Goal: Task Accomplishment & Management: Manage account settings

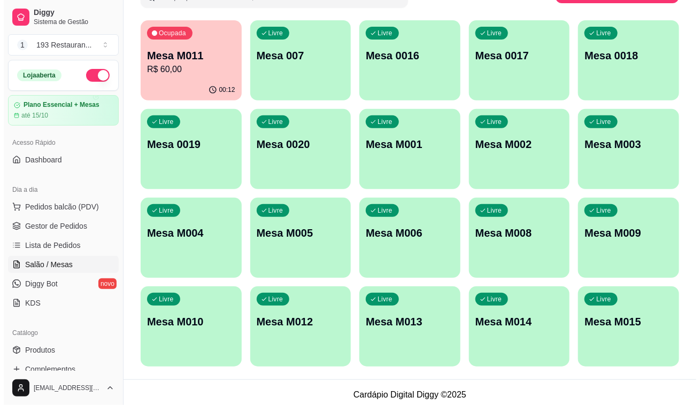
scroll to position [99, 0]
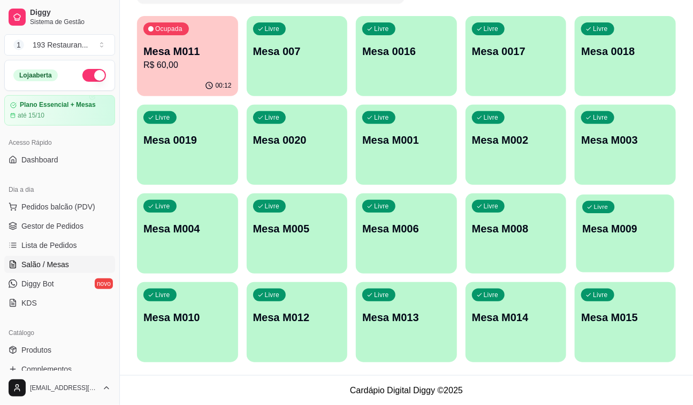
click at [593, 220] on div "Livre Mesa M009" at bounding box center [625, 227] width 98 height 65
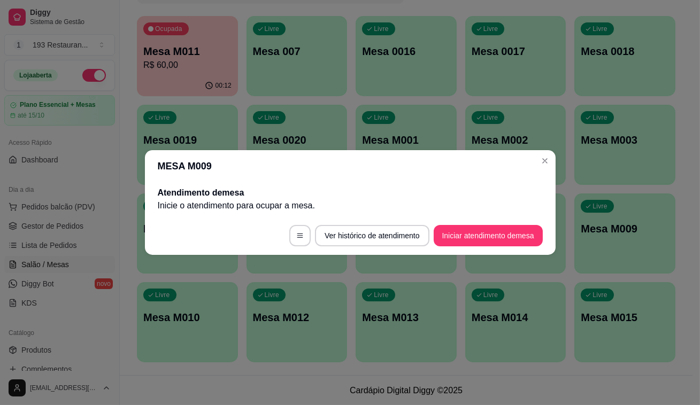
click at [489, 223] on footer "Ver histórico de atendimento Iniciar atendimento de mesa" at bounding box center [350, 236] width 411 height 39
click at [490, 235] on button "Iniciar atendimento de mesa" at bounding box center [488, 235] width 109 height 21
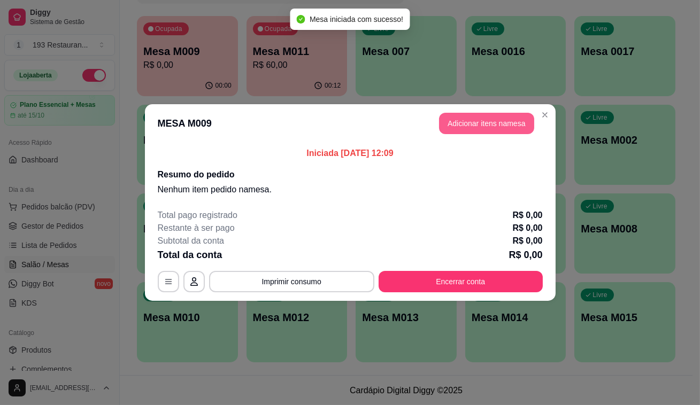
click at [485, 129] on button "Adicionar itens na mesa" at bounding box center [486, 123] width 95 height 21
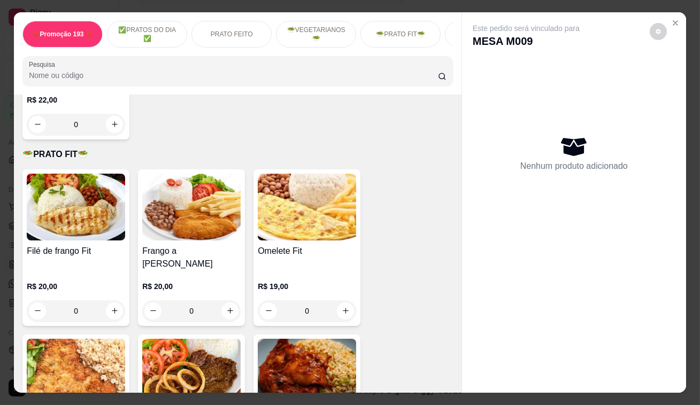
scroll to position [1750, 0]
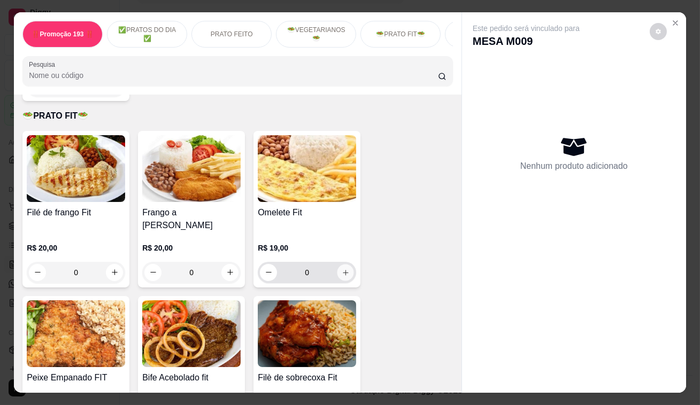
click at [342, 269] on icon "increase-product-quantity" at bounding box center [346, 273] width 8 height 8
type input "1"
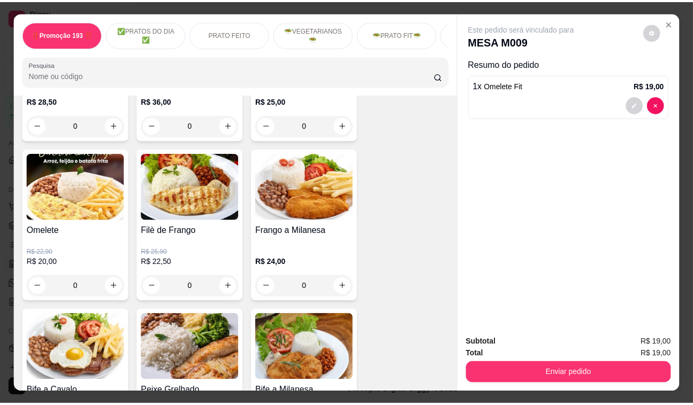
scroll to position [535, 0]
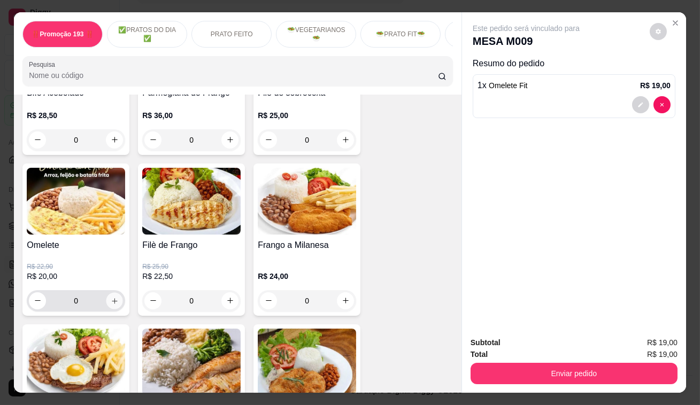
click at [117, 304] on button "increase-product-quantity" at bounding box center [114, 301] width 17 height 17
type input "1"
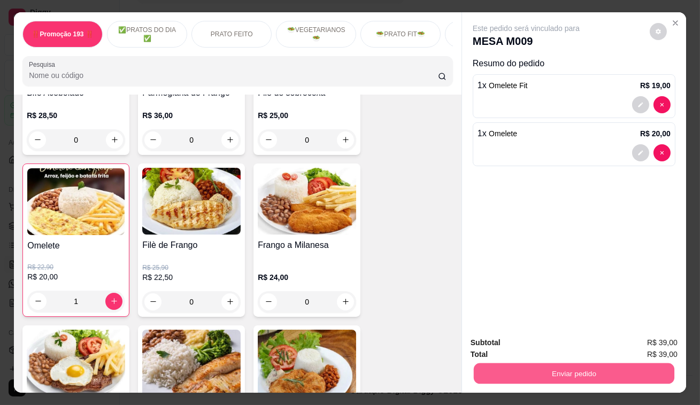
click at [520, 370] on button "Enviar pedido" at bounding box center [574, 374] width 201 height 21
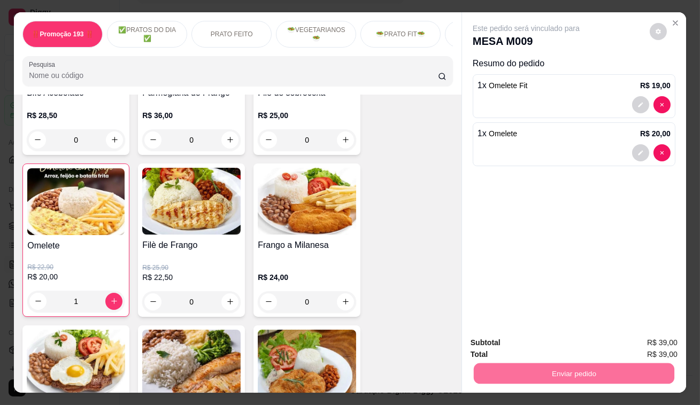
click at [545, 338] on button "Não registrar e enviar pedido" at bounding box center [539, 344] width 108 height 20
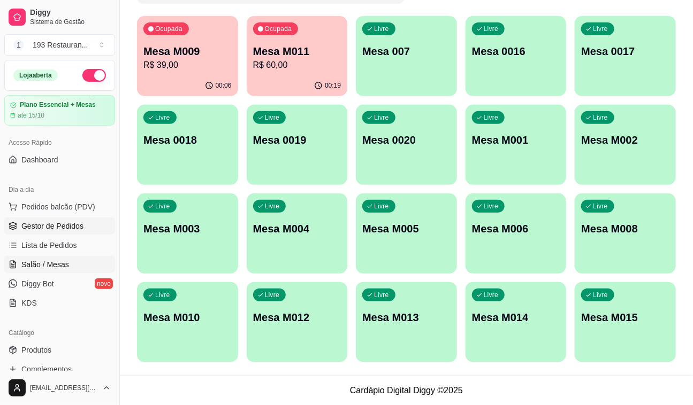
drag, startPoint x: 81, startPoint y: 236, endPoint x: 78, endPoint y: 226, distance: 10.8
click at [82, 237] on link "Lista de Pedidos" at bounding box center [59, 245] width 111 height 17
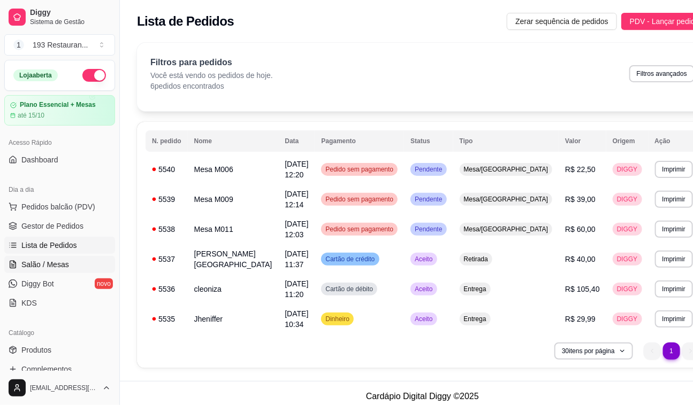
click at [65, 269] on span "Salão / Mesas" at bounding box center [45, 264] width 48 height 11
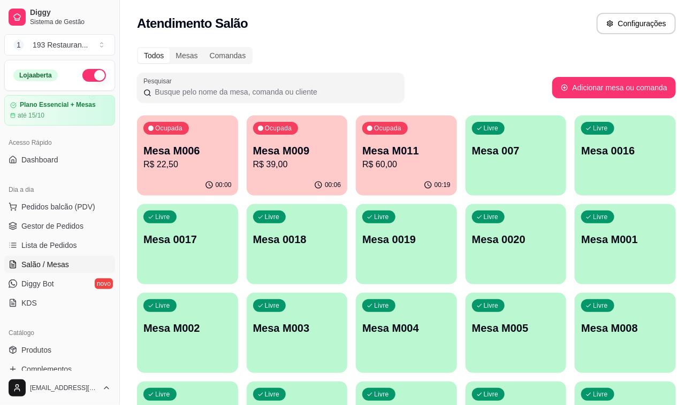
click at [200, 174] on div "Ocupada Mesa M006 R$ 22,50" at bounding box center [187, 145] width 101 height 59
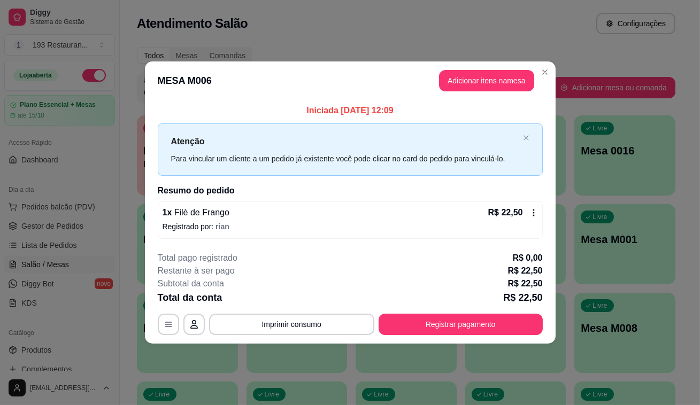
click at [539, 211] on div "1 x Filè de Frango R$ 22,50 Registrado por: rian" at bounding box center [350, 220] width 385 height 37
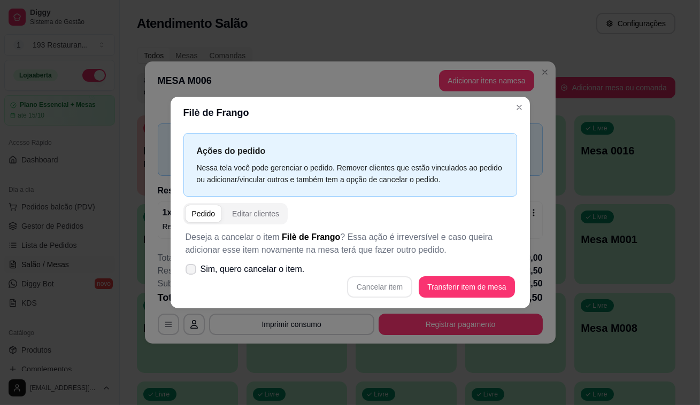
click at [193, 266] on span at bounding box center [191, 269] width 11 height 11
click at [192, 272] on input "Sim, quero cancelar o item." at bounding box center [188, 275] width 7 height 7
checkbox input "true"
click at [391, 282] on button "Cancelar item" at bounding box center [379, 287] width 65 height 21
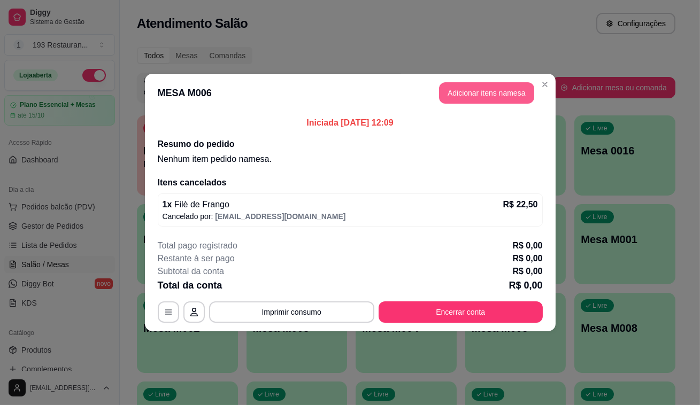
click at [508, 91] on button "Adicionar itens na mesa" at bounding box center [486, 92] width 95 height 21
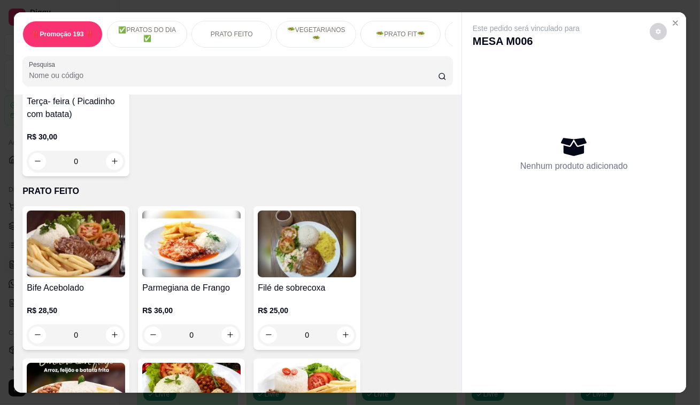
scroll to position [340, 0]
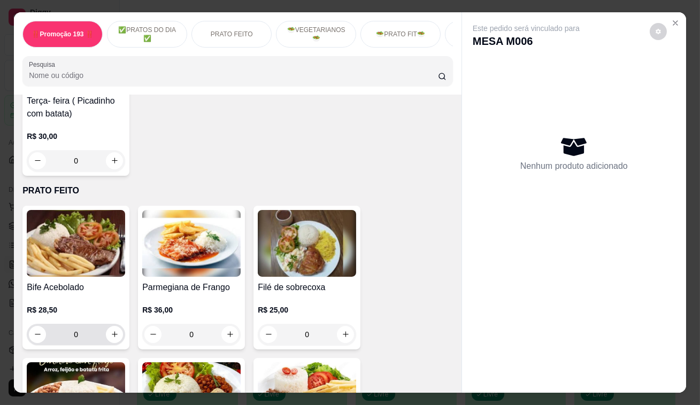
click at [102, 338] on input "0" at bounding box center [76, 334] width 60 height 21
click at [125, 341] on div "Bife Acebolado R$ 28,50 0" at bounding box center [75, 278] width 107 height 144
click at [111, 337] on icon "increase-product-quantity" at bounding box center [115, 335] width 8 height 8
type input "1"
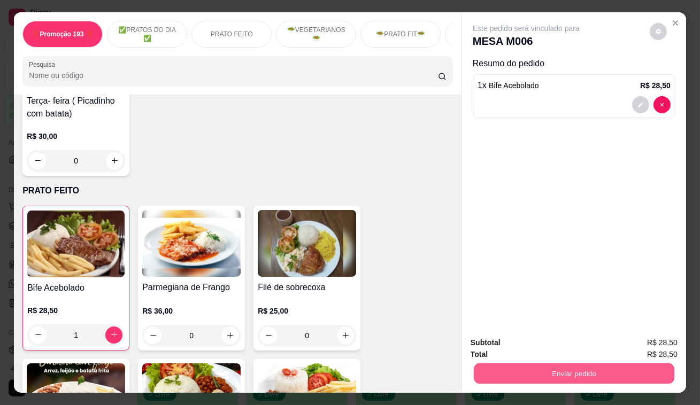
click at [525, 368] on button "Enviar pedido" at bounding box center [574, 374] width 201 height 21
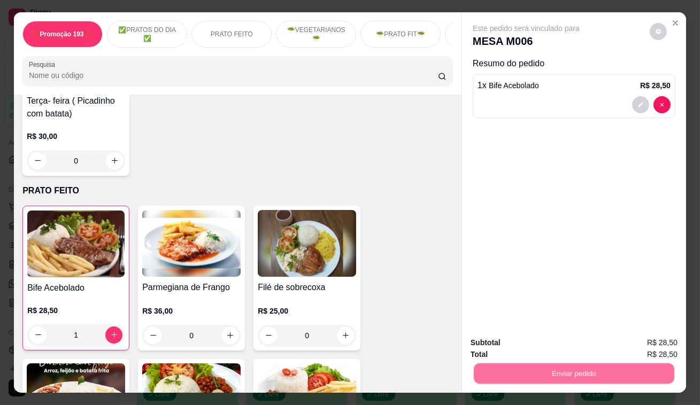
click at [541, 338] on button "Não registrar e enviar pedido" at bounding box center [539, 344] width 108 height 20
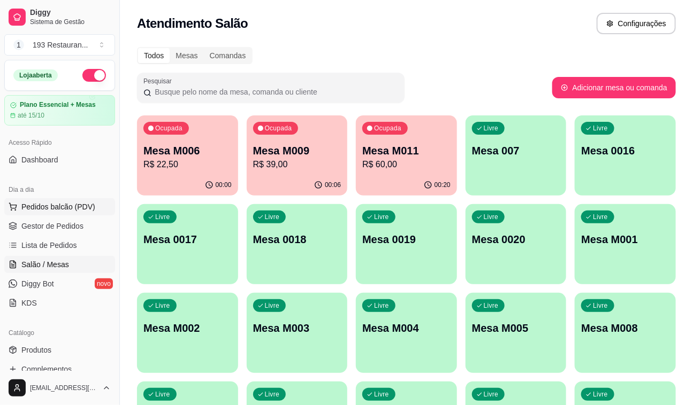
click at [67, 208] on span "Pedidos balcão (PDV)" at bounding box center [58, 207] width 74 height 11
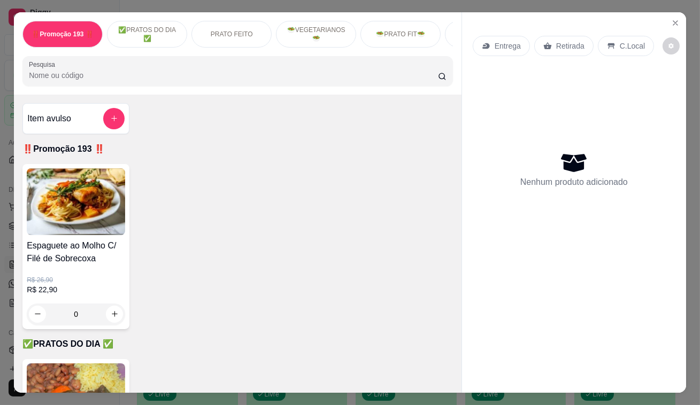
click at [555, 48] on div "Retirada" at bounding box center [563, 46] width 59 height 20
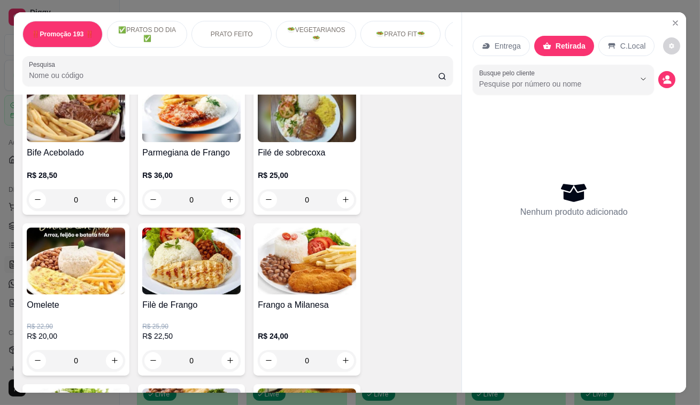
scroll to position [486, 0]
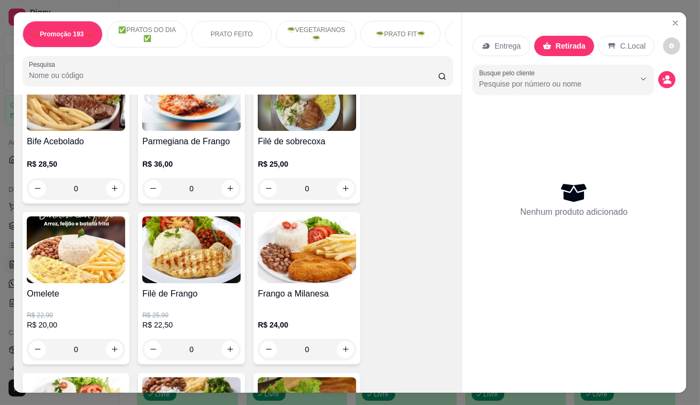
click at [121, 185] on div "0" at bounding box center [76, 188] width 98 height 21
click at [113, 193] on icon "increase-product-quantity" at bounding box center [115, 189] width 8 height 8
type input "1"
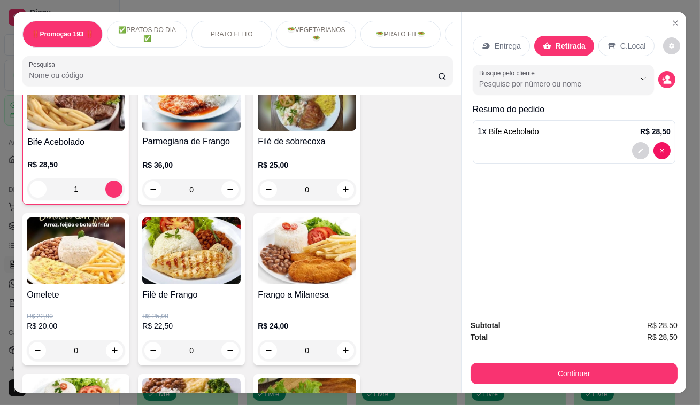
scroll to position [487, 0]
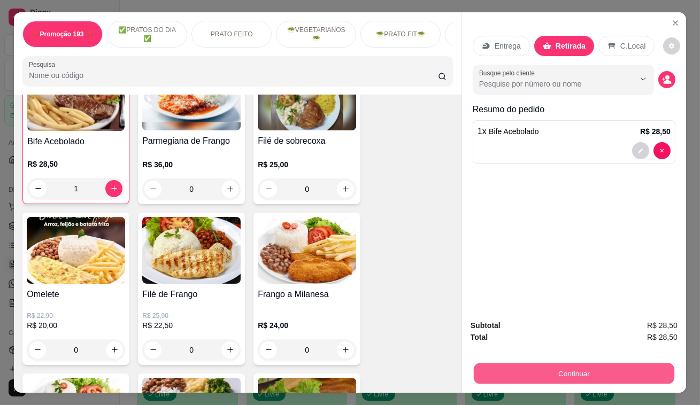
click at [543, 364] on button "Continuar" at bounding box center [574, 374] width 201 height 21
click at [600, 365] on button "Continuar" at bounding box center [574, 373] width 207 height 21
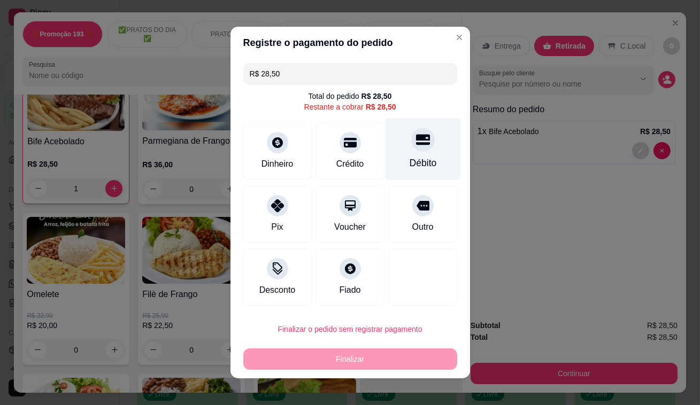
click at [421, 145] on div at bounding box center [423, 140] width 24 height 24
type input "R$ 0,00"
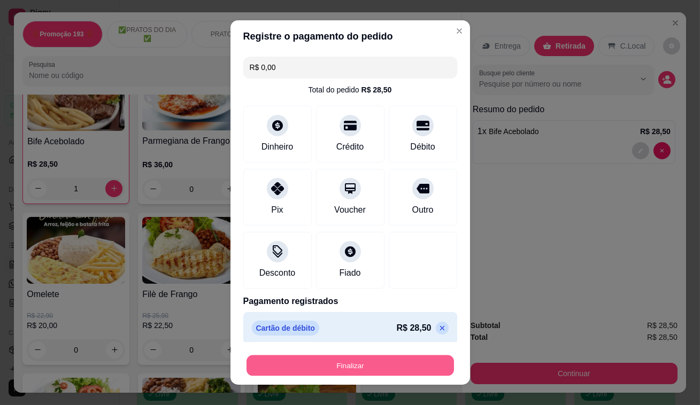
click at [423, 367] on button "Finalizar" at bounding box center [351, 366] width 208 height 21
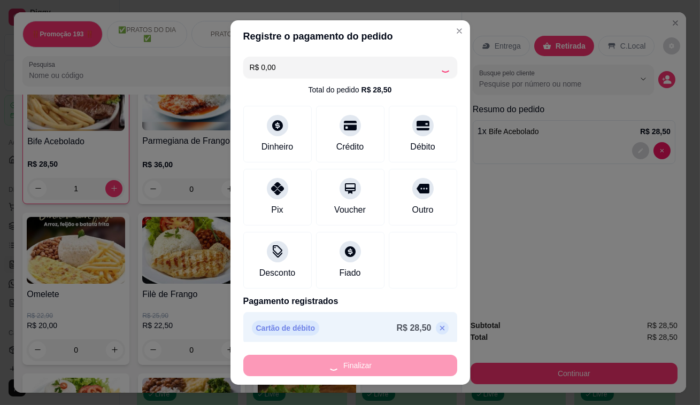
type input "0"
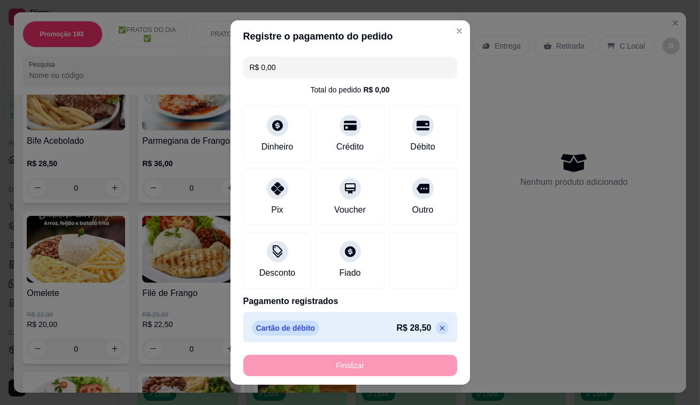
type input "-R$ 28,50"
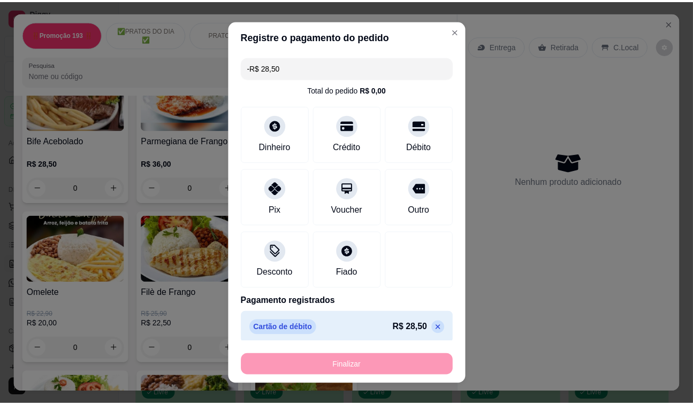
scroll to position [486, 0]
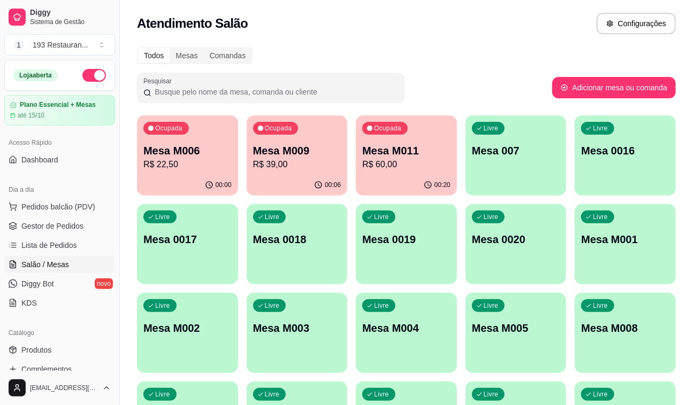
click at [435, 128] on div "Ocupada Mesa M011 R$ 60,00" at bounding box center [406, 145] width 101 height 59
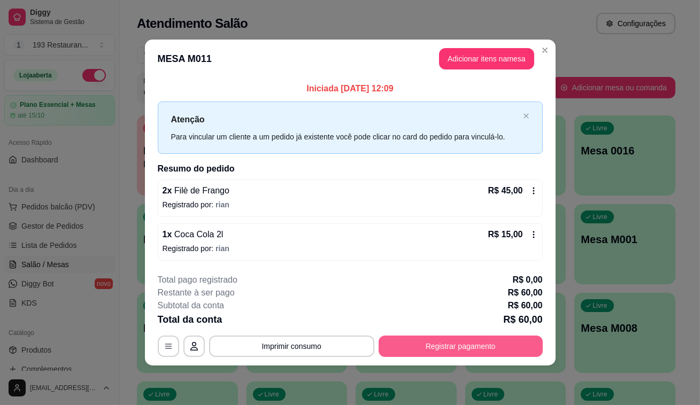
click at [488, 348] on button "Registrar pagamento" at bounding box center [461, 346] width 164 height 21
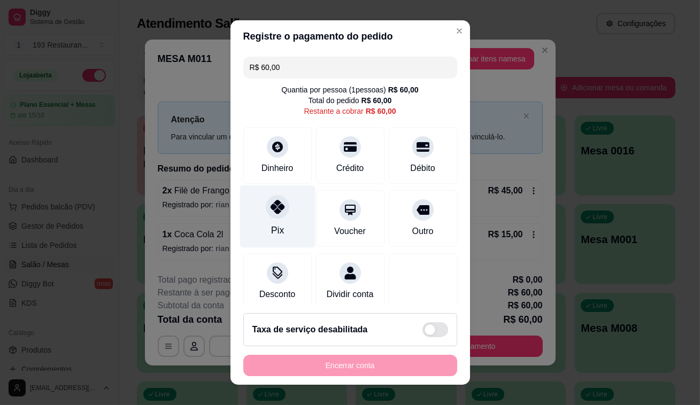
click at [273, 205] on icon at bounding box center [277, 207] width 14 height 14
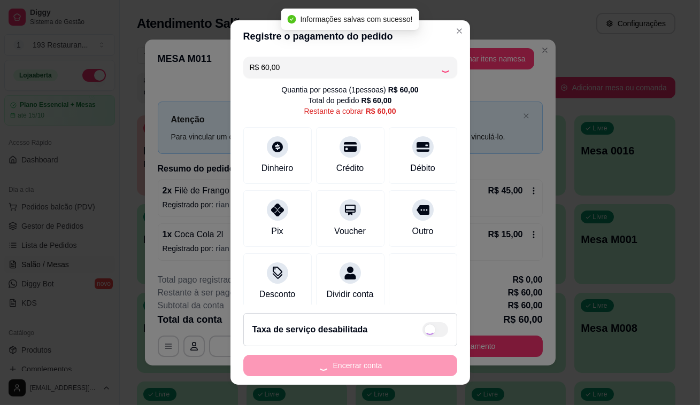
type input "R$ 0,00"
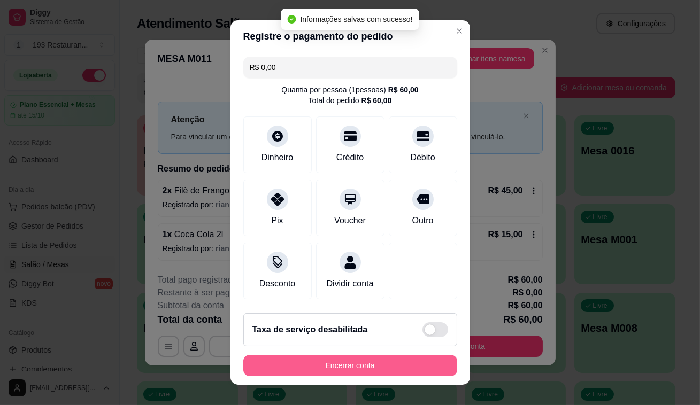
click at [380, 365] on button "Encerrar conta" at bounding box center [350, 365] width 214 height 21
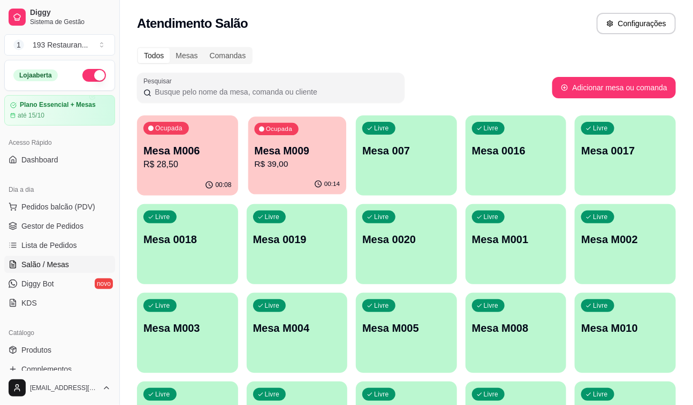
click at [340, 185] on div "00:14" at bounding box center [297, 184] width 98 height 20
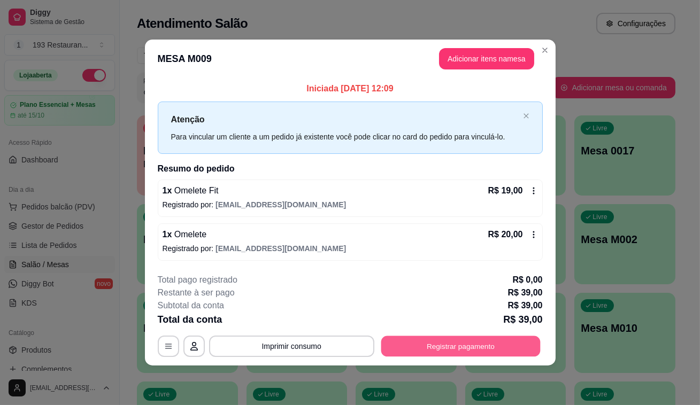
click at [498, 343] on button "Registrar pagamento" at bounding box center [460, 346] width 159 height 21
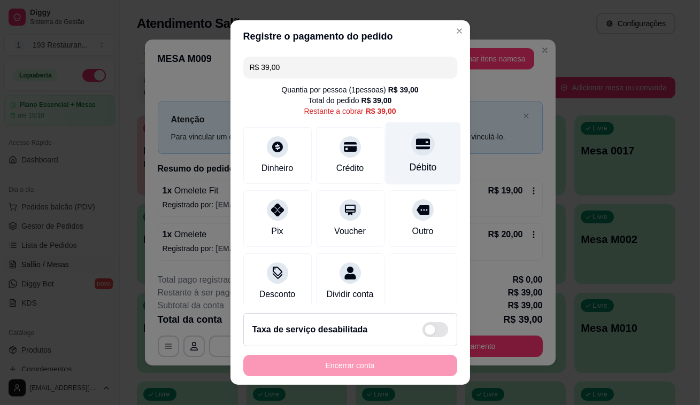
click at [411, 133] on div at bounding box center [423, 144] width 24 height 24
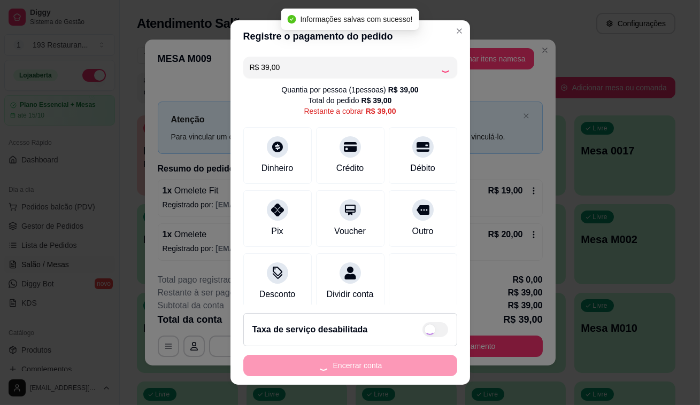
type input "R$ 0,00"
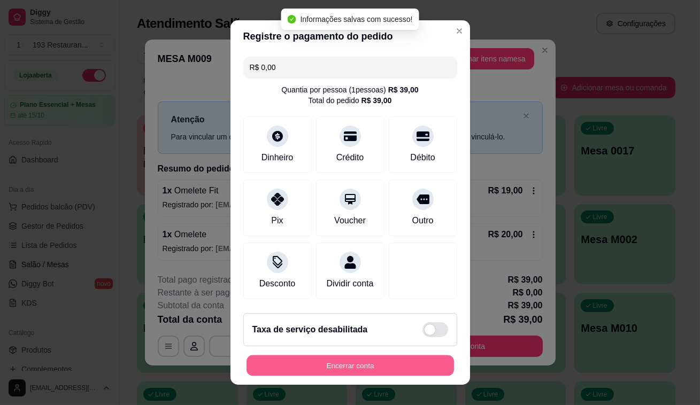
click at [426, 372] on button "Encerrar conta" at bounding box center [351, 366] width 208 height 21
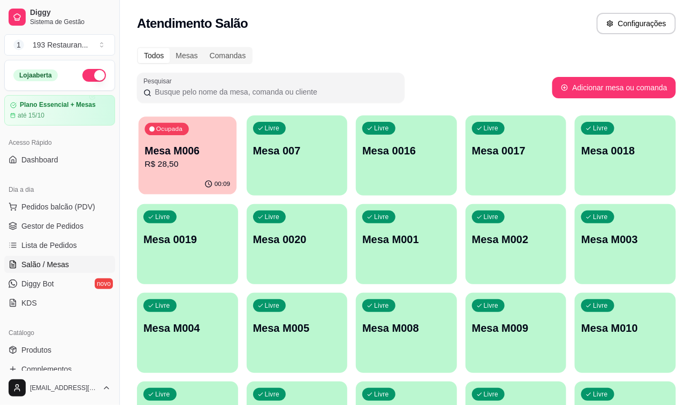
click at [213, 176] on div "00:09" at bounding box center [188, 184] width 98 height 20
click at [573, 227] on div "Ocupada Mesa M006 R$ 28,50 00:09 Livre Mesa 007 Livre Mesa 0016 Livre Mesa 0017…" at bounding box center [406, 289] width 539 height 347
click at [161, 156] on p "Mesa M006" at bounding box center [187, 150] width 88 height 15
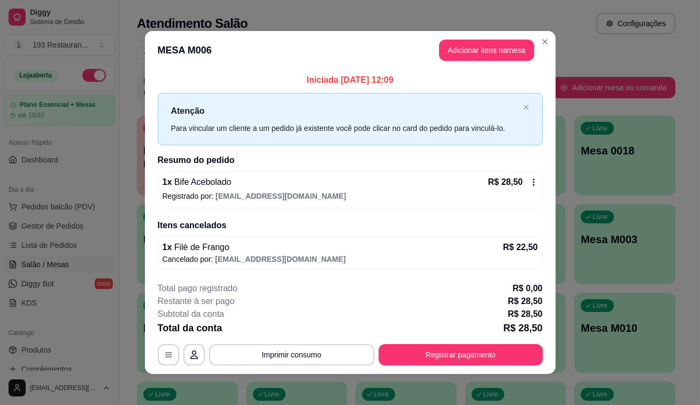
click at [474, 357] on button "Registrar pagamento" at bounding box center [461, 354] width 164 height 21
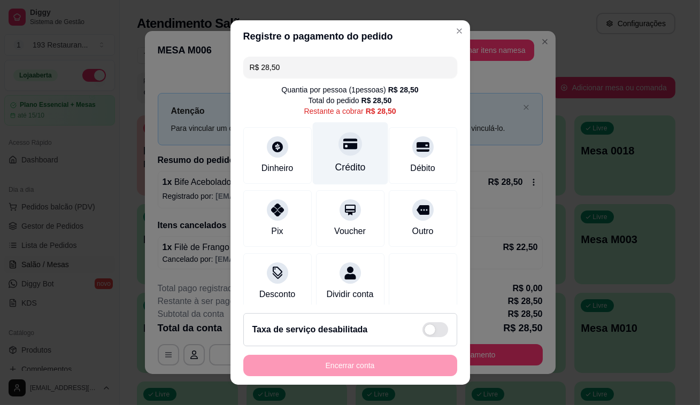
click at [343, 141] on icon at bounding box center [350, 144] width 14 height 14
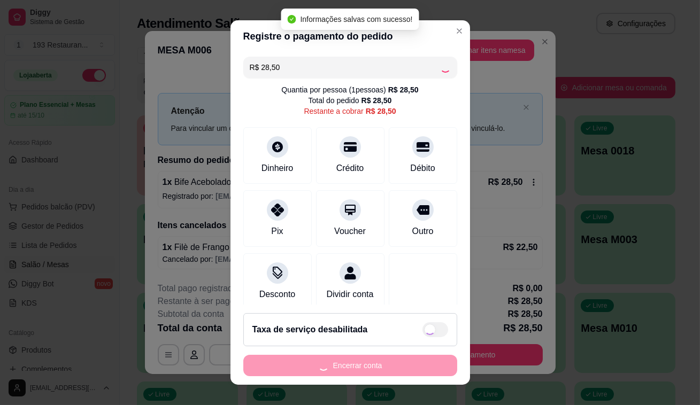
type input "R$ 0,00"
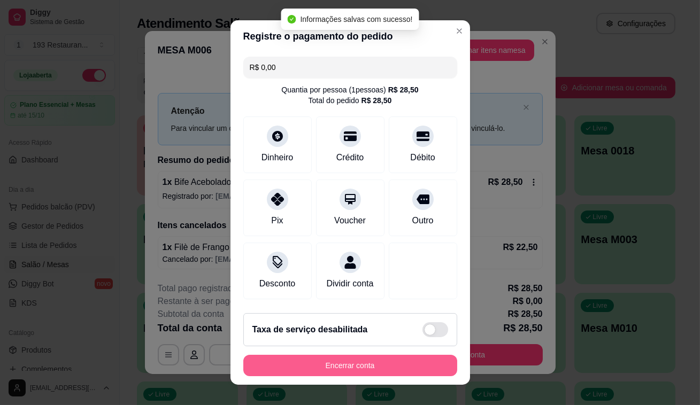
click at [400, 374] on button "Encerrar conta" at bounding box center [350, 365] width 214 height 21
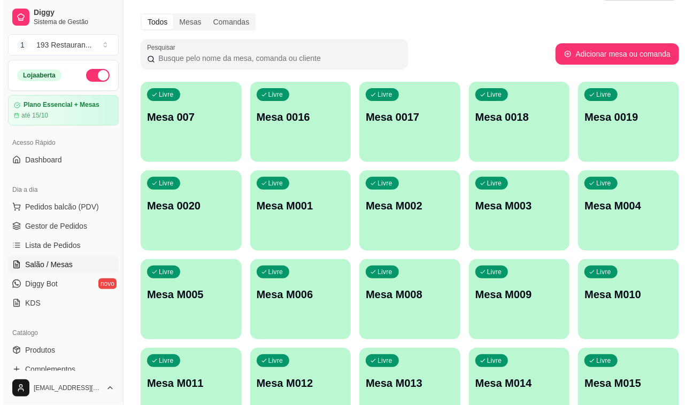
scroll to position [51, 0]
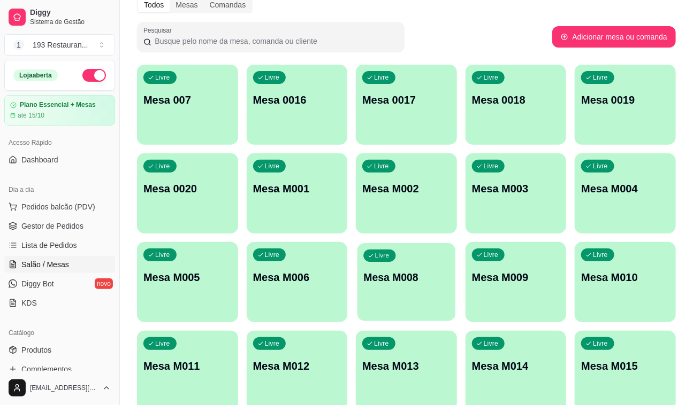
click at [417, 301] on div "Livre Mesa M008" at bounding box center [406, 275] width 98 height 65
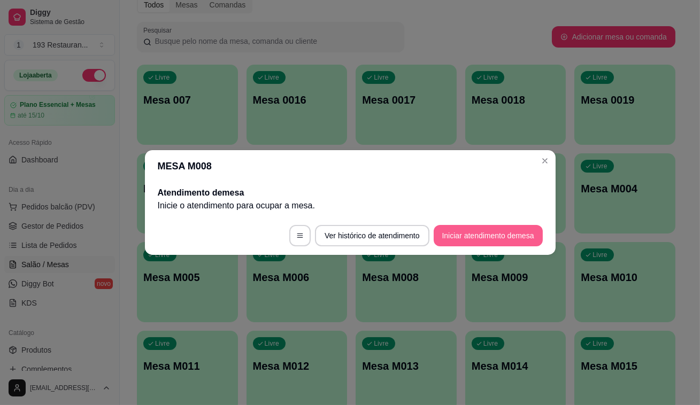
click at [490, 232] on button "Iniciar atendimento de mesa" at bounding box center [488, 235] width 109 height 21
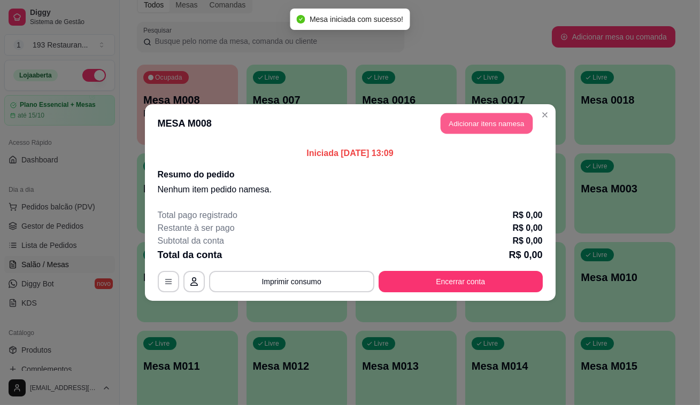
click at [492, 131] on button "Adicionar itens na mesa" at bounding box center [487, 123] width 92 height 21
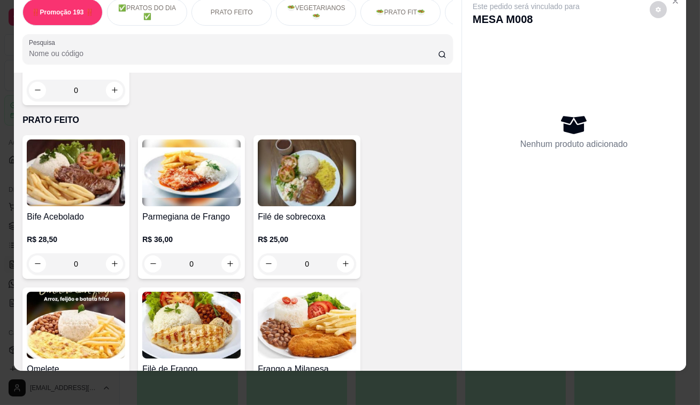
scroll to position [486, 0]
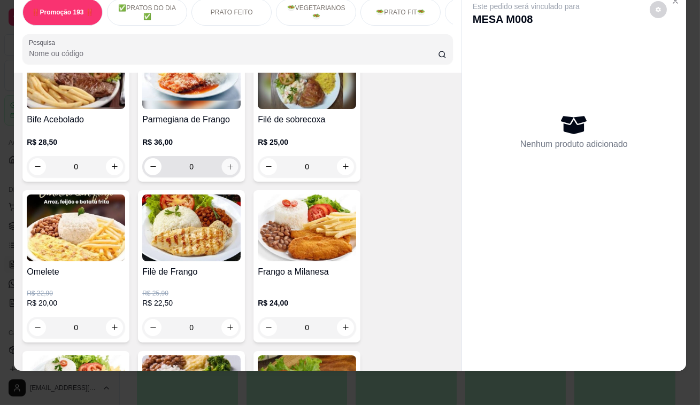
click at [222, 169] on button "increase-product-quantity" at bounding box center [230, 166] width 17 height 17
type input "1"
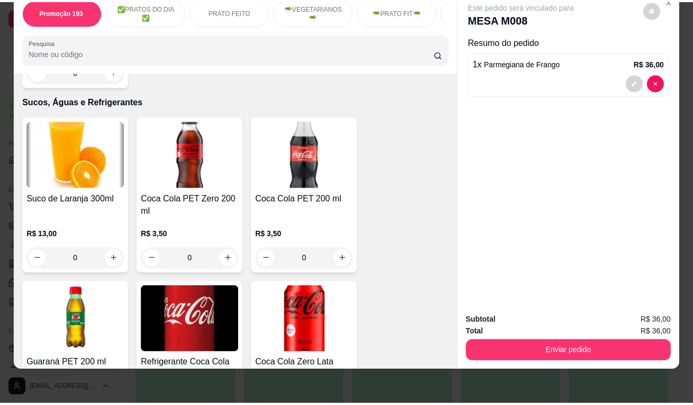
scroll to position [3549, 0]
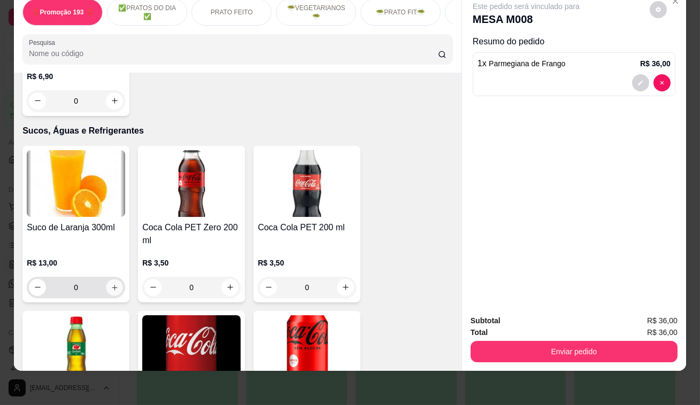
click at [116, 279] on button "increase-product-quantity" at bounding box center [114, 287] width 17 height 17
type input "1"
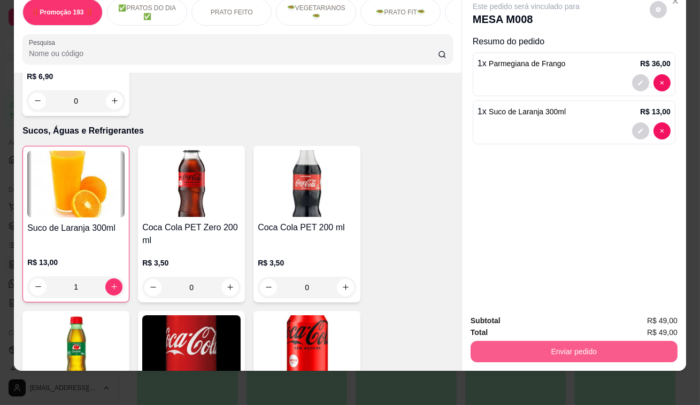
click at [498, 346] on button "Enviar pedido" at bounding box center [574, 351] width 207 height 21
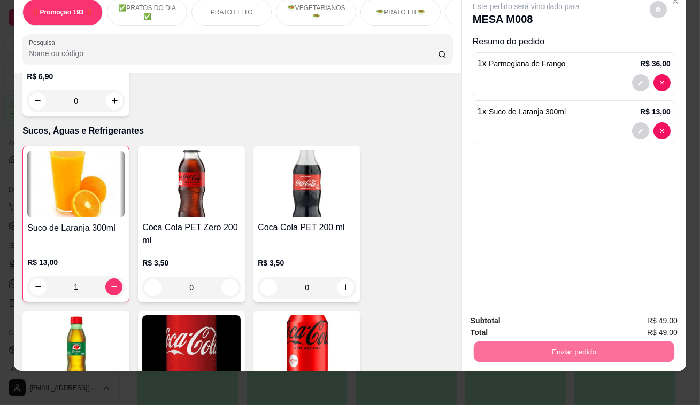
click at [541, 317] on button "Não registrar e enviar pedido" at bounding box center [539, 319] width 108 height 20
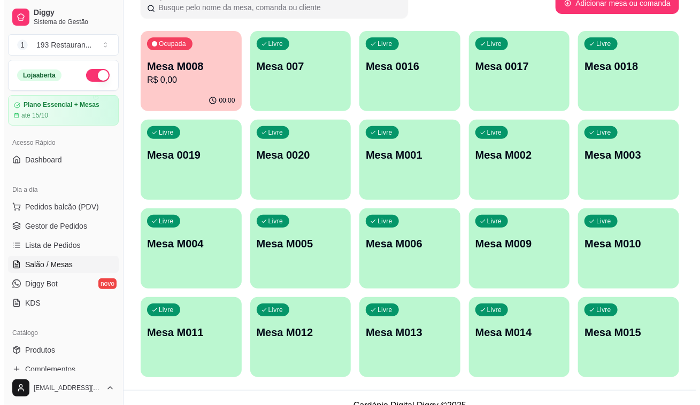
scroll to position [99, 0]
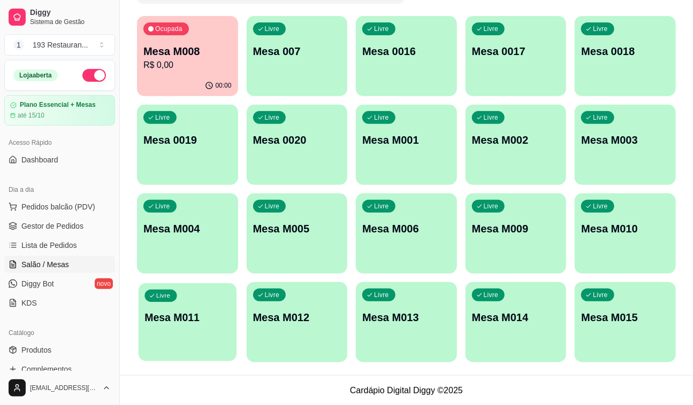
click at [174, 335] on div "Livre Mesa M011" at bounding box center [188, 315] width 98 height 65
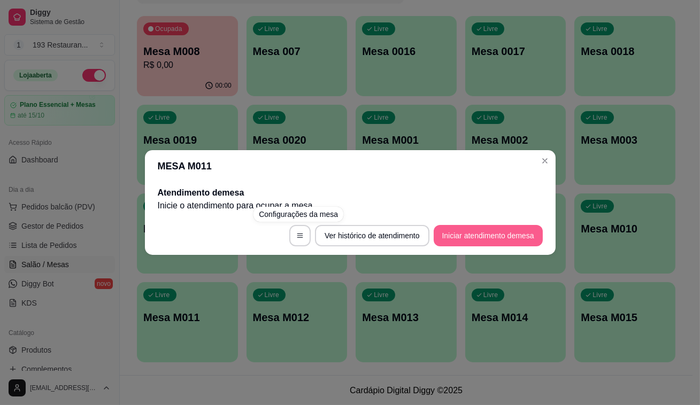
click at [471, 244] on button "Iniciar atendimento de mesa" at bounding box center [488, 235] width 109 height 21
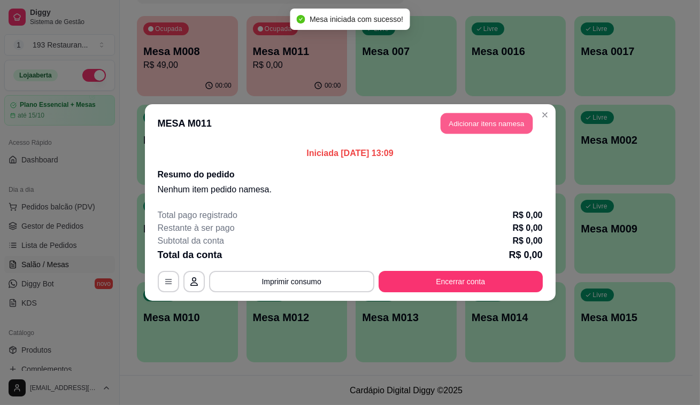
click at [517, 128] on button "Adicionar itens na mesa" at bounding box center [487, 123] width 92 height 21
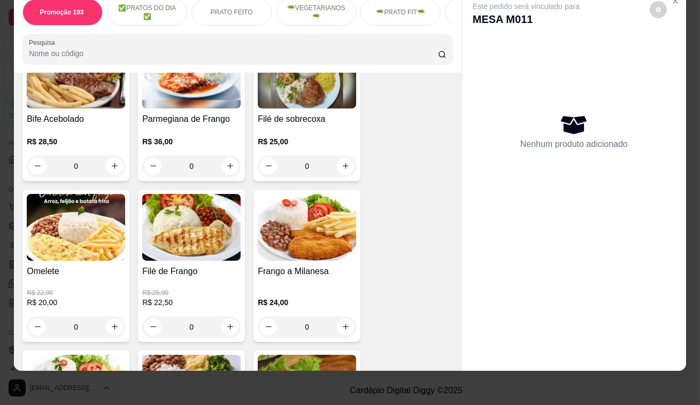
scroll to position [486, 0]
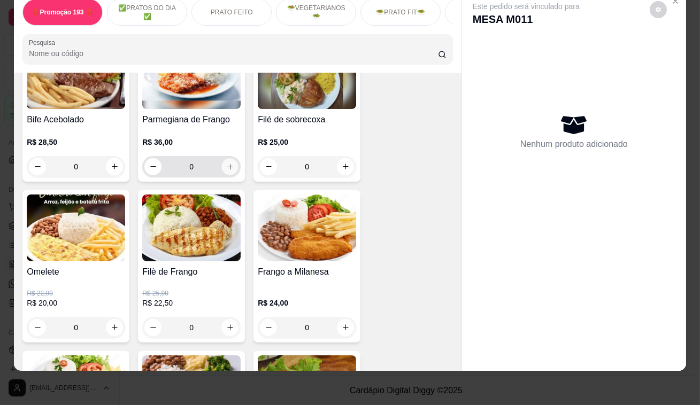
click at [219, 171] on div "0" at bounding box center [191, 166] width 94 height 21
type input "1"
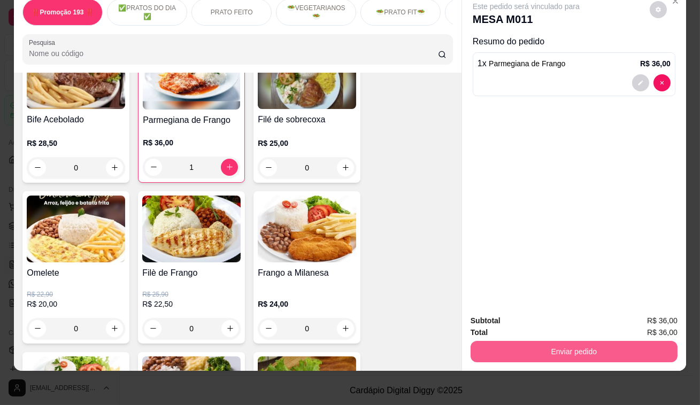
click at [520, 351] on button "Enviar pedido" at bounding box center [574, 351] width 207 height 21
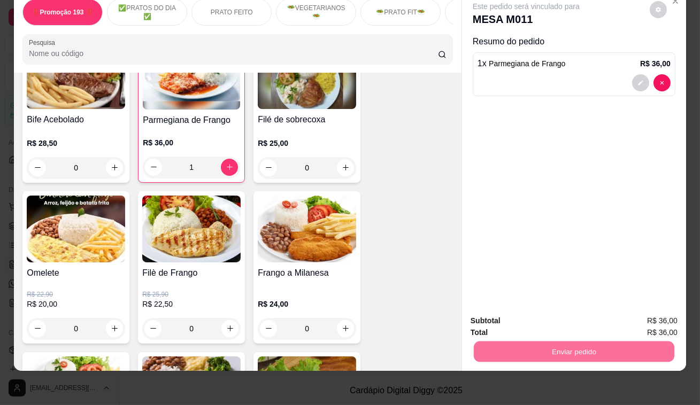
click at [545, 319] on button "Não registrar e enviar pedido" at bounding box center [539, 319] width 108 height 20
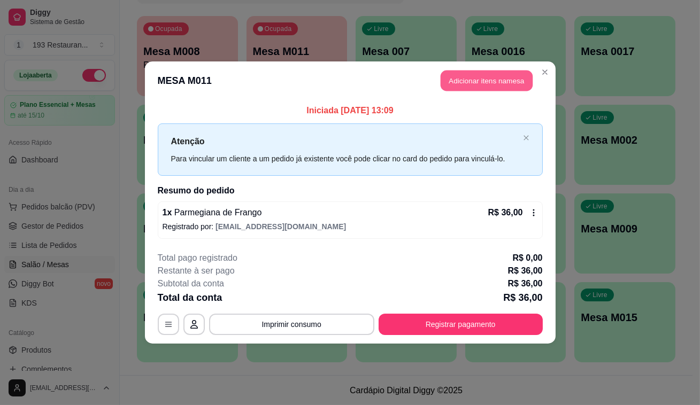
click at [470, 86] on button "Adicionar itens na mesa" at bounding box center [487, 81] width 92 height 21
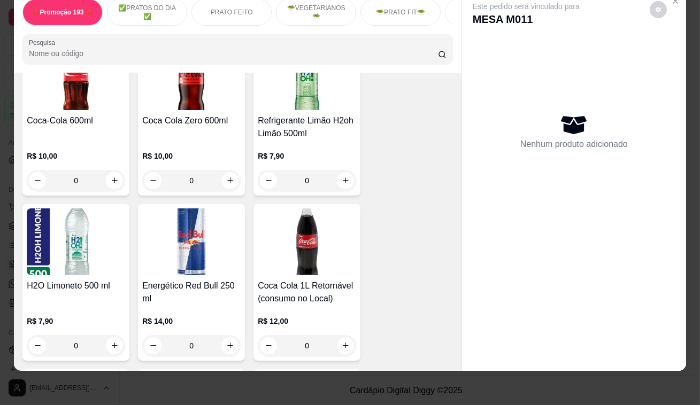
scroll to position [4522, 0]
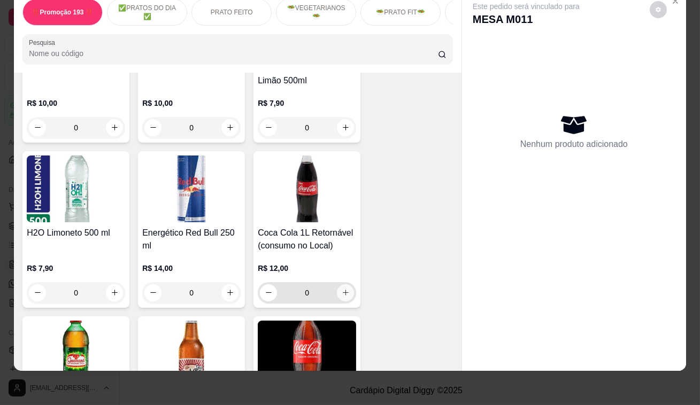
click at [348, 285] on button "increase-product-quantity" at bounding box center [345, 293] width 17 height 17
type input "1"
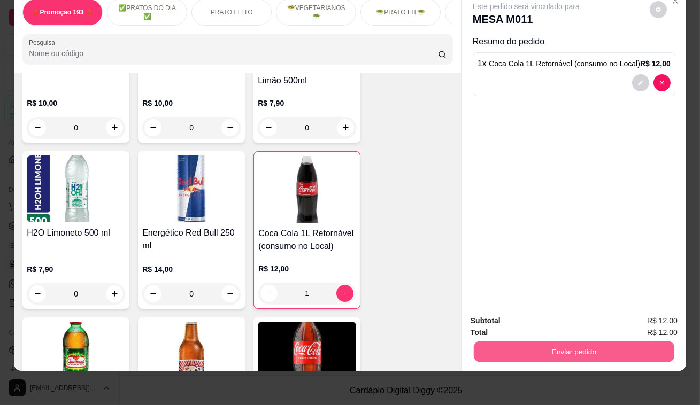
click at [553, 342] on button "Enviar pedido" at bounding box center [574, 352] width 201 height 21
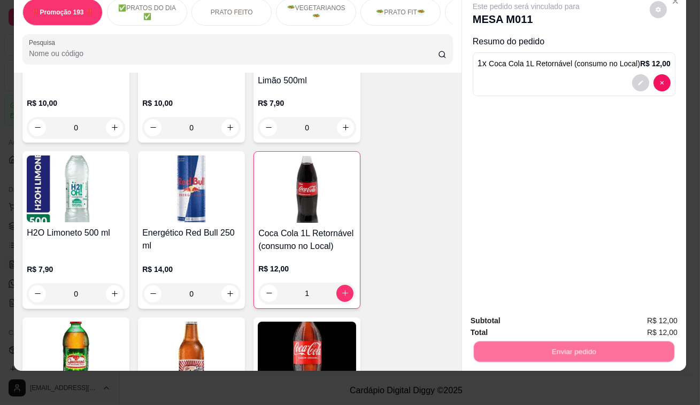
click at [547, 313] on button "Não registrar e enviar pedido" at bounding box center [539, 319] width 108 height 20
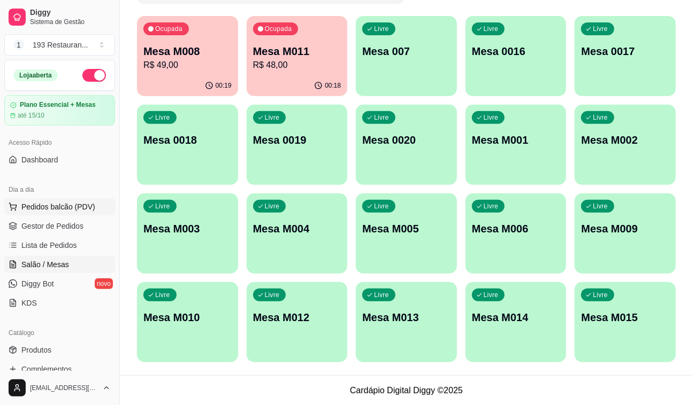
click at [79, 211] on span "Pedidos balcão (PDV)" at bounding box center [58, 207] width 74 height 11
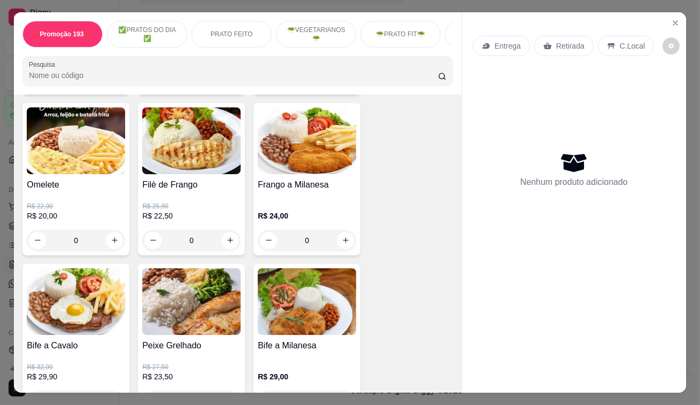
scroll to position [632, 0]
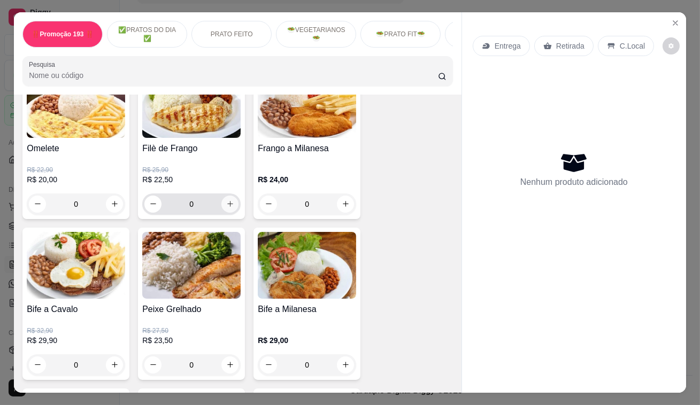
click at [226, 206] on icon "increase-product-quantity" at bounding box center [230, 204] width 8 height 8
type input "1"
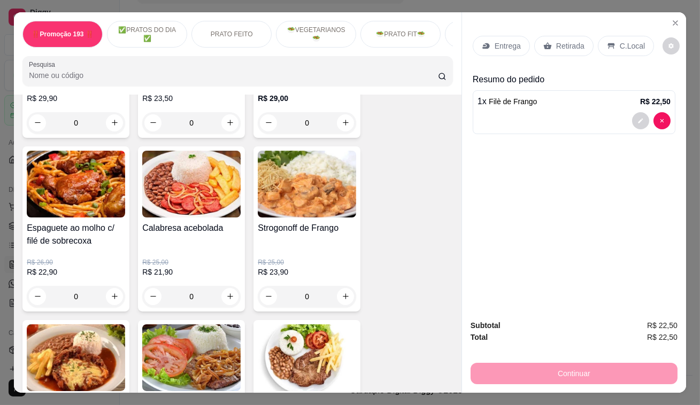
scroll to position [1118, 0]
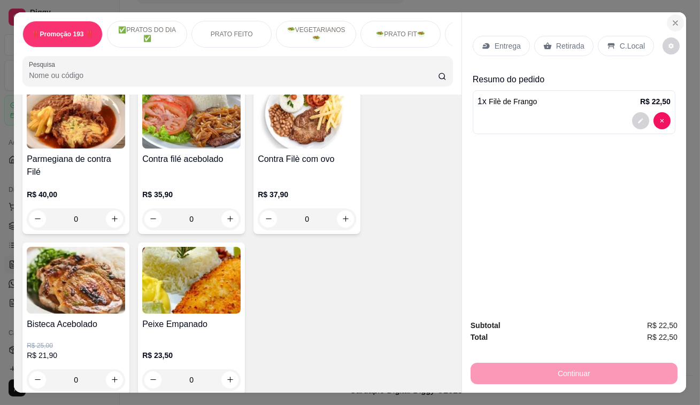
click at [668, 24] on button "Close" at bounding box center [675, 22] width 17 height 17
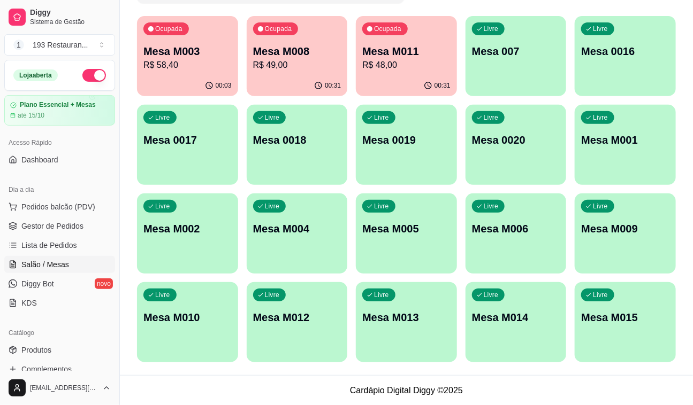
click at [267, 60] on p "R$ 49,00" at bounding box center [297, 65] width 88 height 13
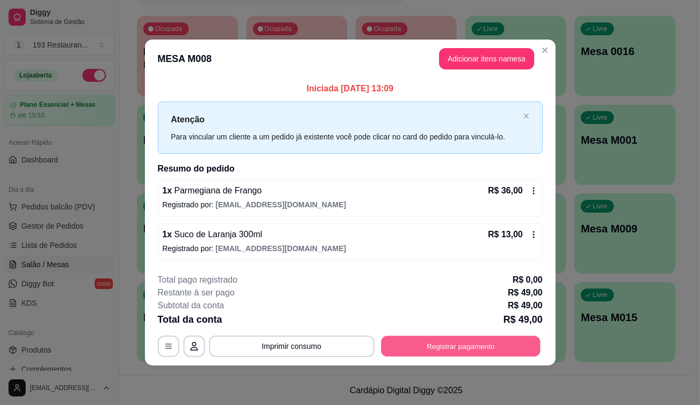
click at [478, 339] on button "Registrar pagamento" at bounding box center [460, 346] width 159 height 21
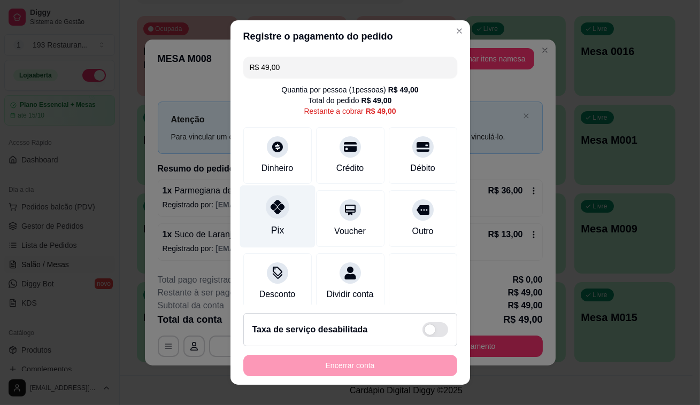
click at [274, 205] on icon at bounding box center [277, 207] width 14 height 14
type input "R$ 0,00"
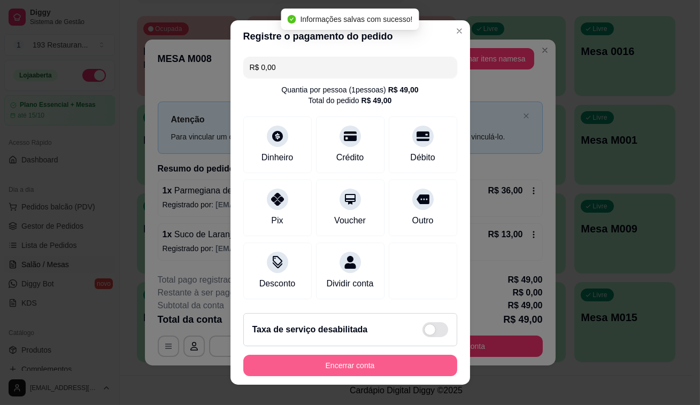
click at [379, 366] on button "Encerrar conta" at bounding box center [350, 365] width 214 height 21
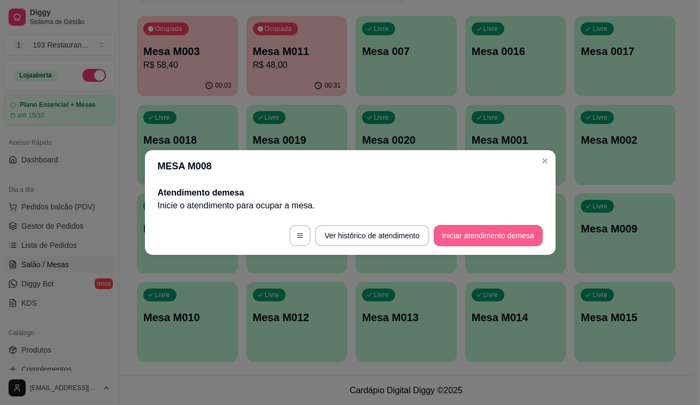
click at [485, 239] on button "Iniciar atendimento de mesa" at bounding box center [488, 235] width 109 height 21
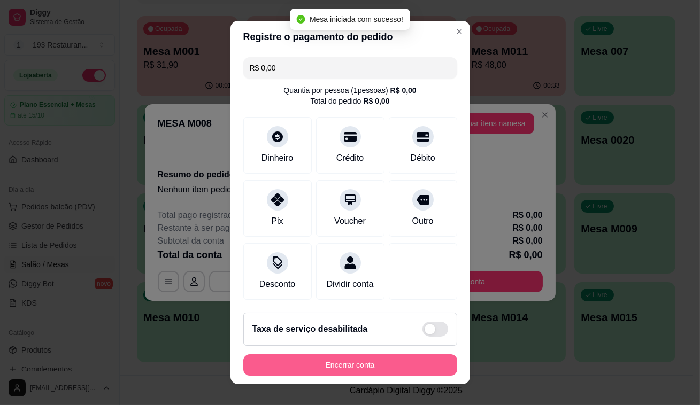
click at [380, 361] on button "Encerrar conta" at bounding box center [350, 365] width 214 height 21
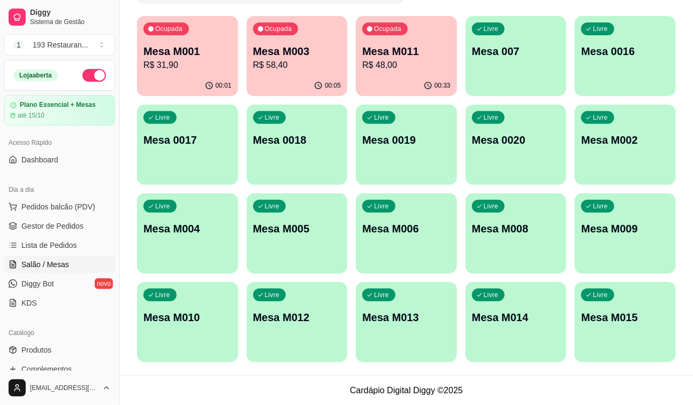
click at [380, 45] on p "Mesa M011" at bounding box center [406, 51] width 88 height 15
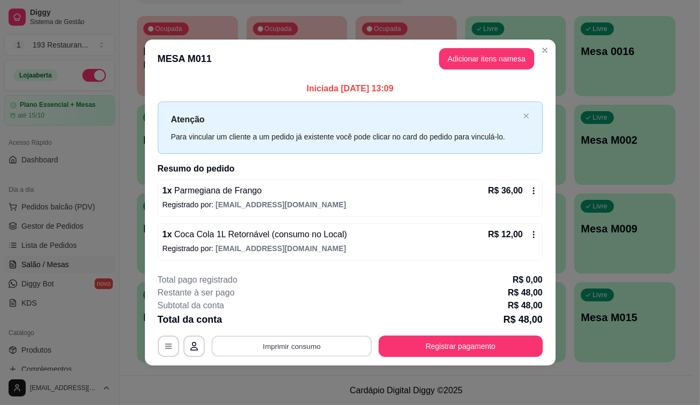
click at [313, 342] on button "Imprimir consumo" at bounding box center [291, 346] width 160 height 21
click at [304, 327] on button "CAIXA" at bounding box center [295, 324] width 62 height 14
click at [413, 347] on button "Registrar pagamento" at bounding box center [461, 346] width 164 height 21
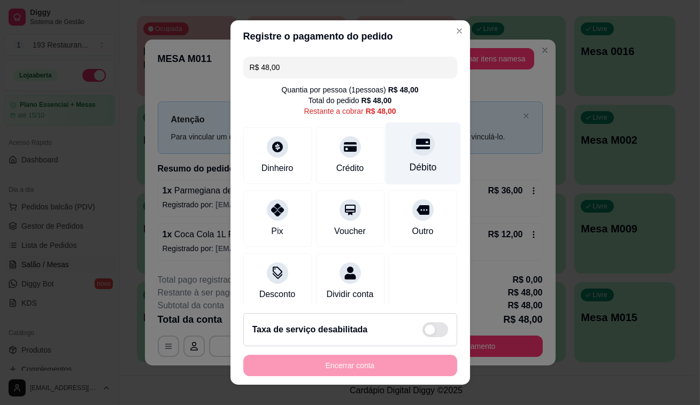
click at [411, 149] on div at bounding box center [423, 144] width 24 height 24
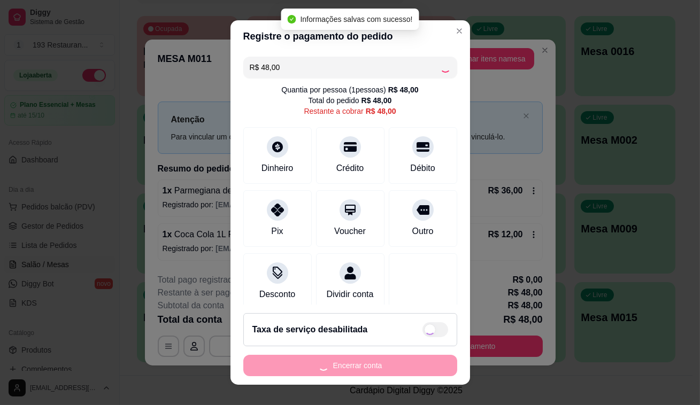
click at [382, 367] on div "Encerrar conta" at bounding box center [350, 365] width 214 height 21
type input "R$ 0,00"
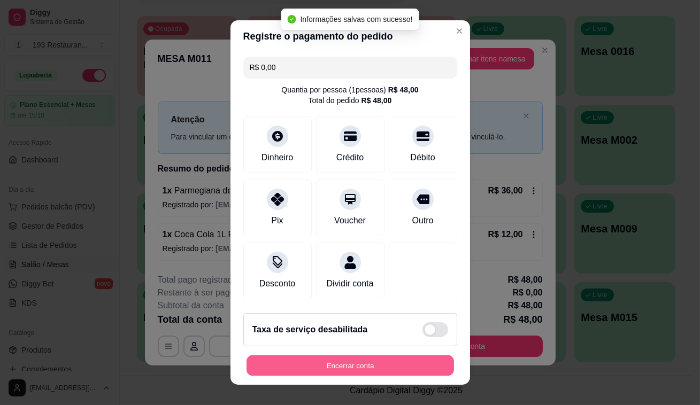
click at [382, 370] on button "Encerrar conta" at bounding box center [351, 366] width 208 height 21
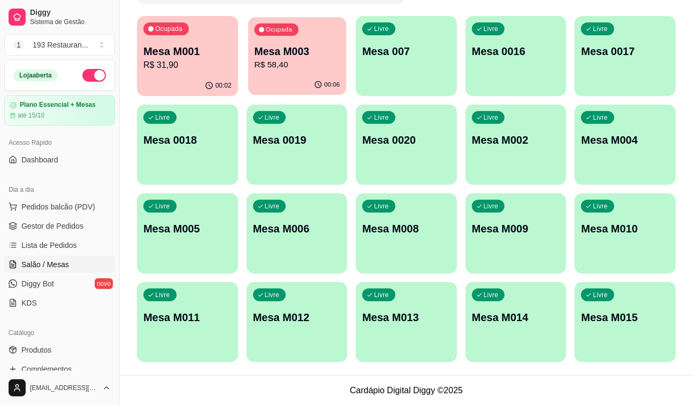
click at [290, 71] on div "Ocupada Mesa M003 R$ 58,40" at bounding box center [297, 46] width 98 height 58
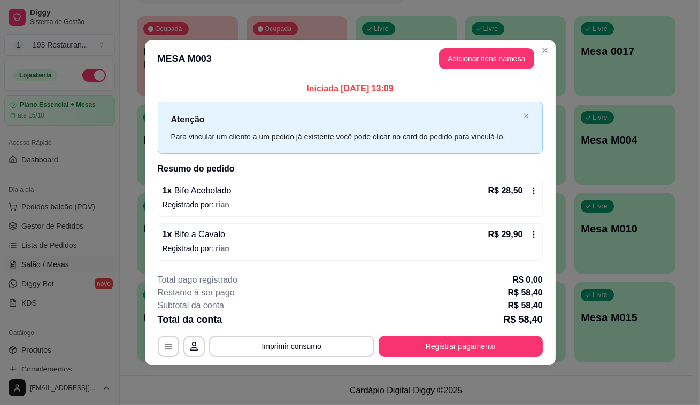
click at [298, 357] on footer "**********" at bounding box center [350, 315] width 411 height 101
click at [298, 347] on button "Imprimir consumo" at bounding box center [291, 346] width 165 height 21
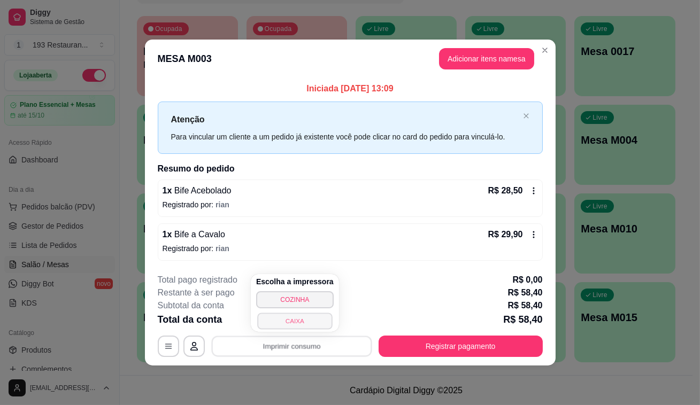
click at [294, 317] on button "CAIXA" at bounding box center [294, 321] width 75 height 17
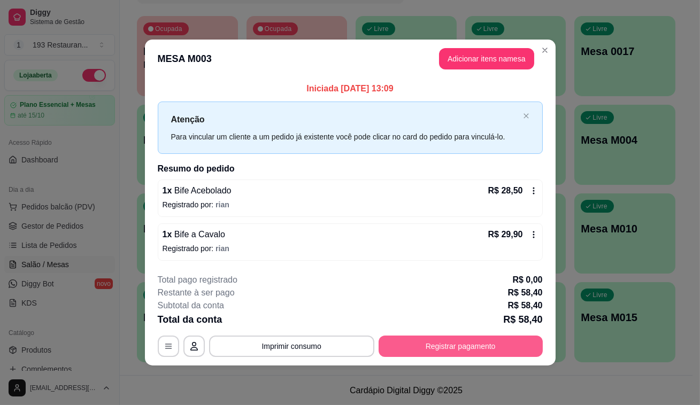
click at [446, 352] on button "Registrar pagamento" at bounding box center [461, 346] width 164 height 21
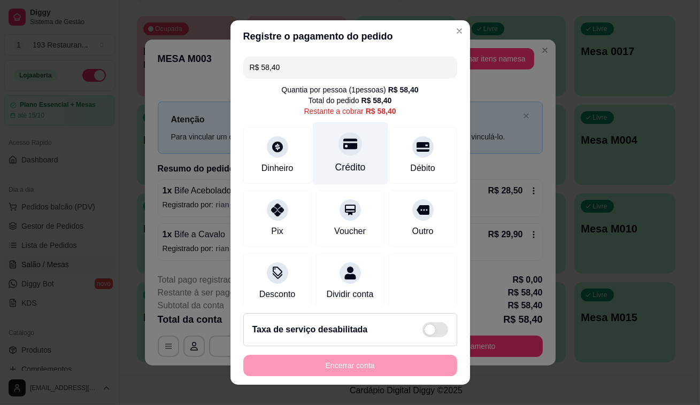
click at [335, 165] on div "Crédito" at bounding box center [350, 167] width 30 height 14
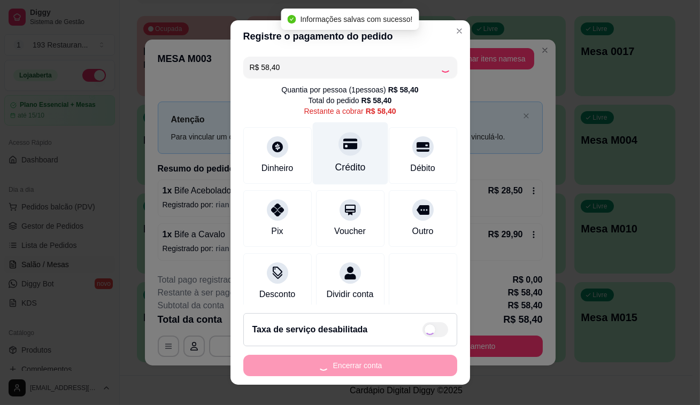
type input "R$ 0,00"
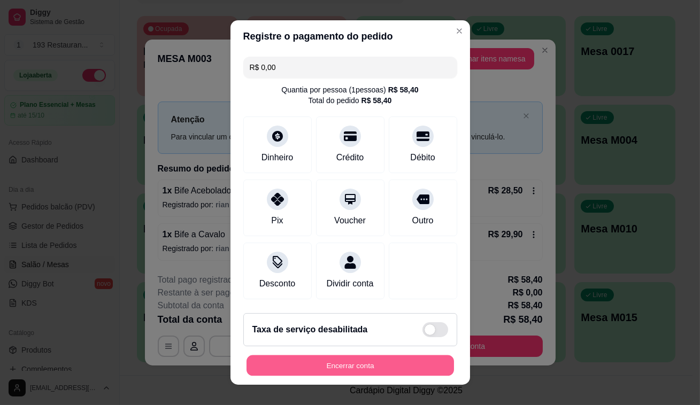
click at [380, 371] on button "Encerrar conta" at bounding box center [351, 366] width 208 height 21
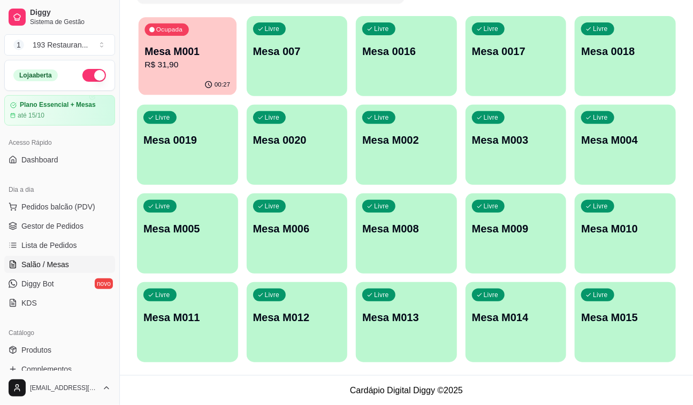
click at [201, 52] on p "Mesa M001" at bounding box center [187, 51] width 86 height 14
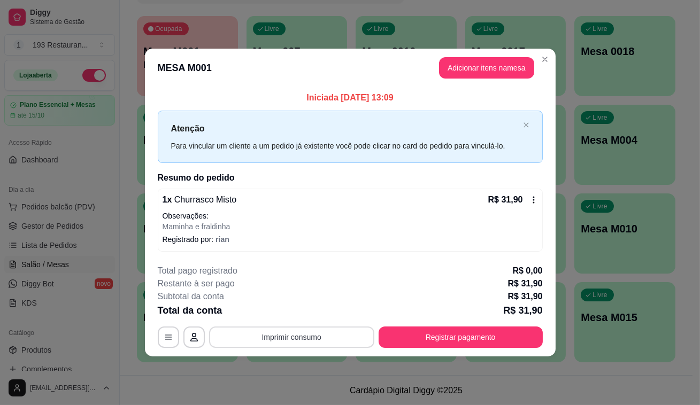
click at [304, 335] on button "Imprimir consumo" at bounding box center [291, 337] width 165 height 21
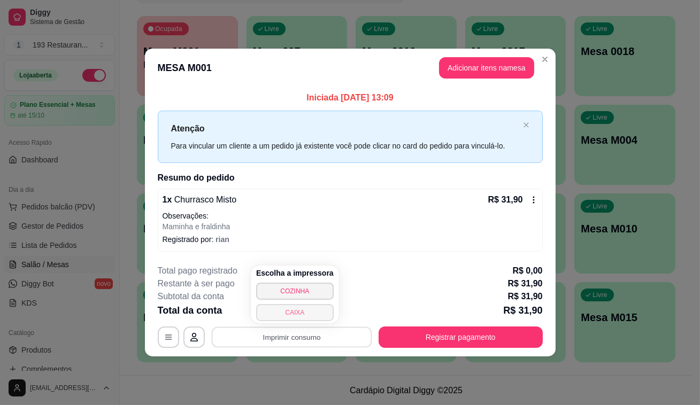
click at [317, 312] on button "CAIXA" at bounding box center [295, 312] width 78 height 17
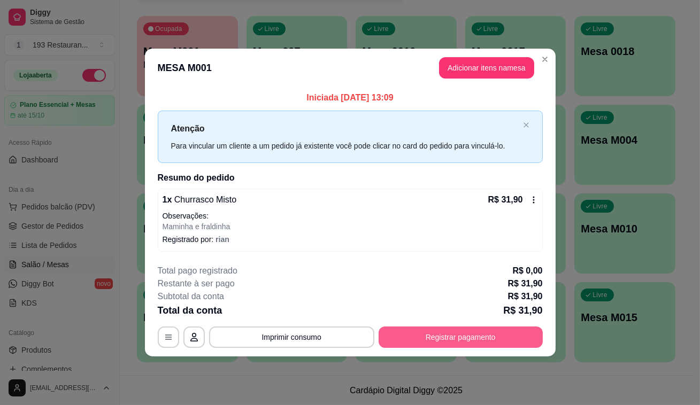
click at [466, 331] on button "Registrar pagamento" at bounding box center [461, 337] width 164 height 21
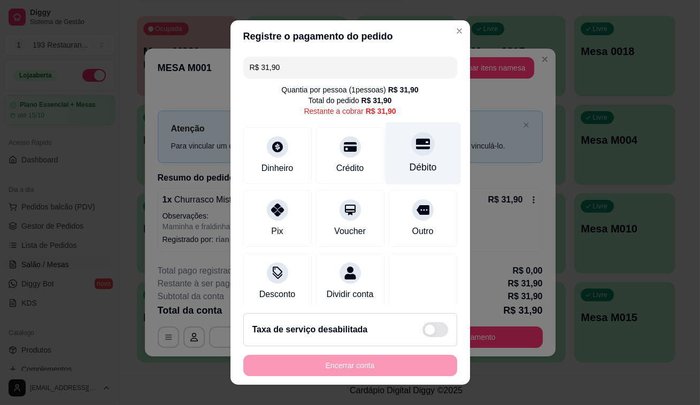
click at [395, 143] on div "Débito" at bounding box center [422, 153] width 75 height 63
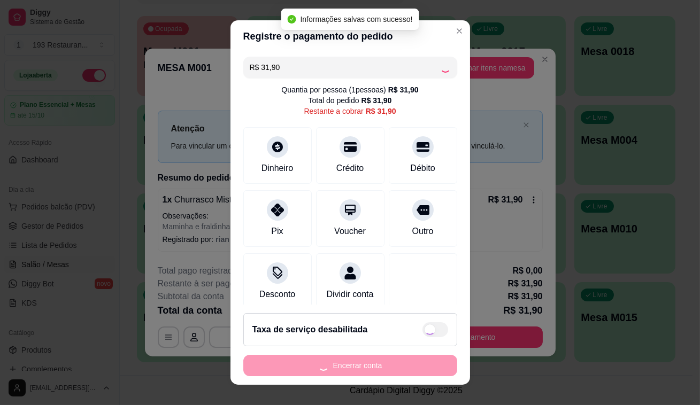
type input "R$ 0,00"
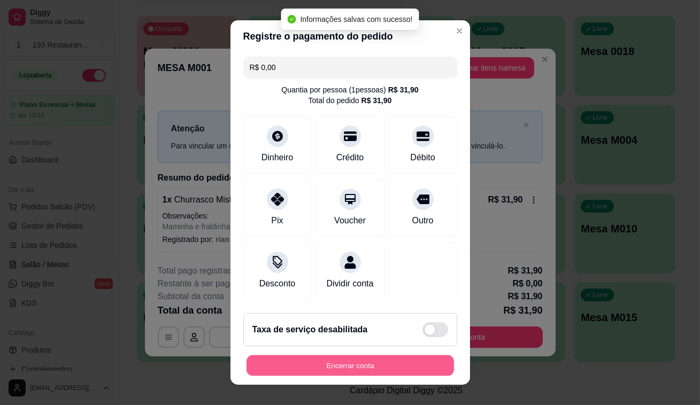
click at [387, 372] on button "Encerrar conta" at bounding box center [351, 366] width 208 height 21
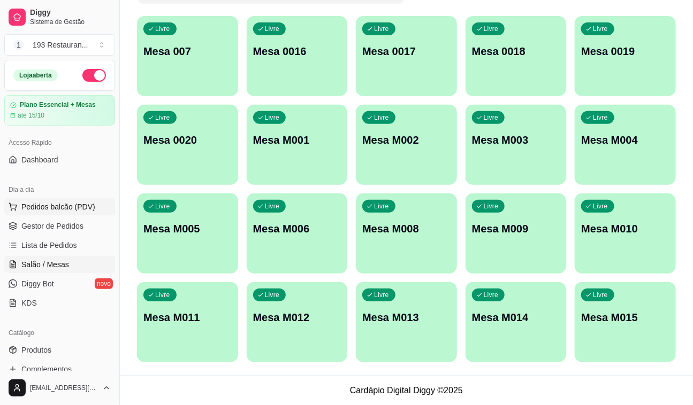
click at [49, 204] on span "Pedidos balcão (PDV)" at bounding box center [58, 207] width 74 height 11
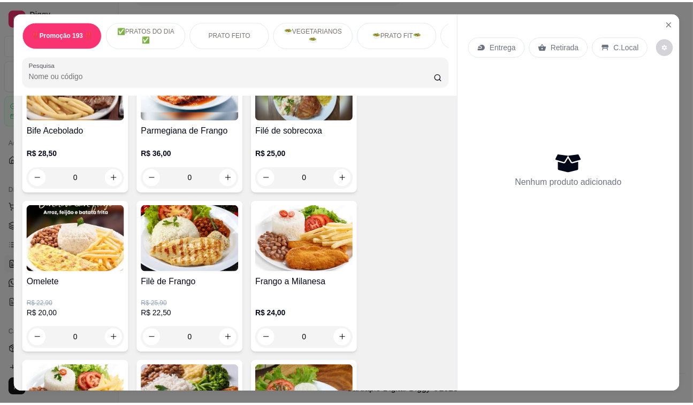
scroll to position [583, 0]
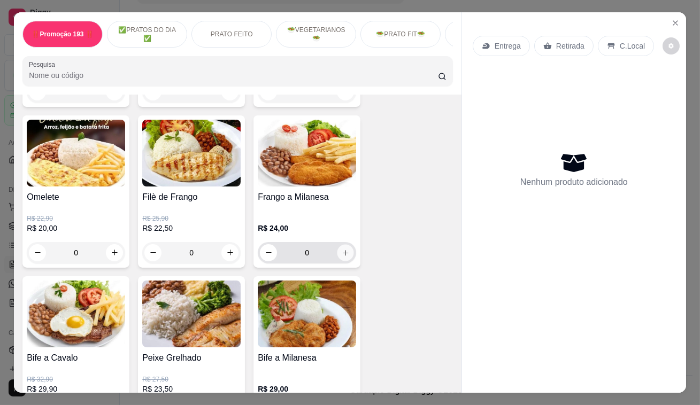
click at [342, 257] on icon "increase-product-quantity" at bounding box center [346, 253] width 8 height 8
type input "1"
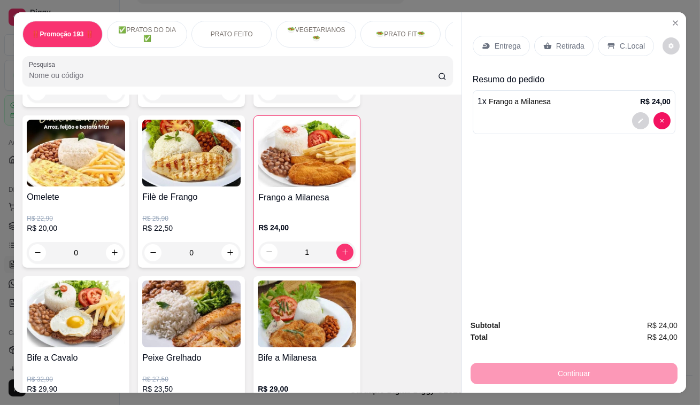
click at [574, 41] on p "Retirada" at bounding box center [570, 46] width 28 height 11
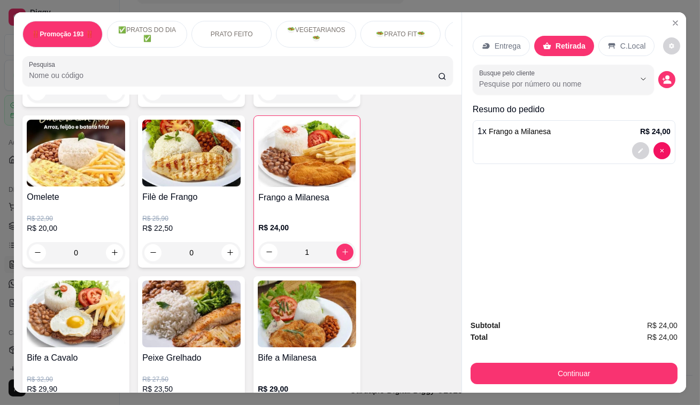
click at [612, 355] on div "Subtotal R$ 24,00 Total R$ 24,00 Continuar" at bounding box center [574, 352] width 207 height 65
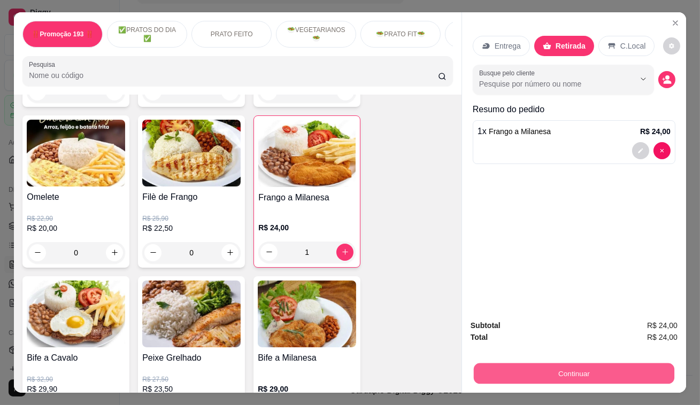
click at [608, 372] on button "Continuar" at bounding box center [574, 374] width 201 height 21
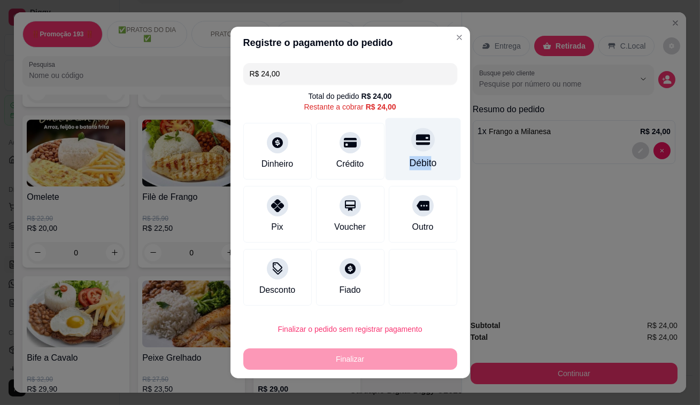
click at [424, 153] on div "Débito" at bounding box center [422, 149] width 75 height 63
type input "R$ 0,00"
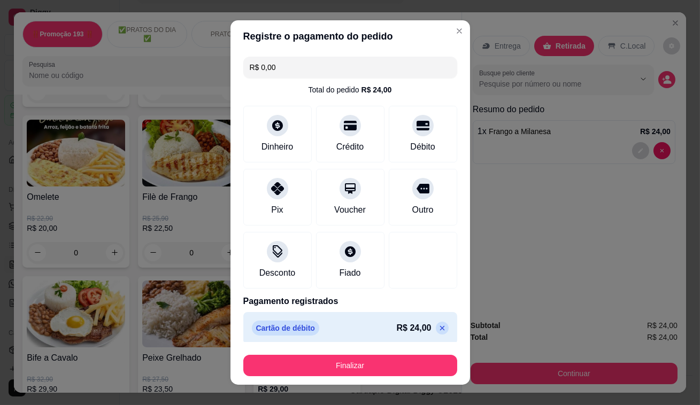
click at [357, 382] on footer "Finalizar" at bounding box center [351, 363] width 240 height 43
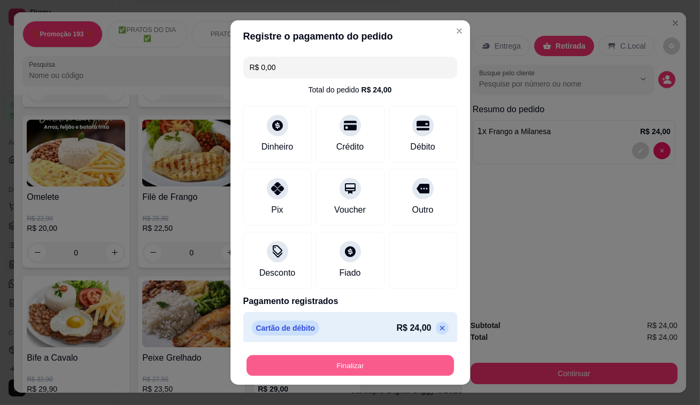
click at [360, 373] on button "Finalizar" at bounding box center [351, 366] width 208 height 21
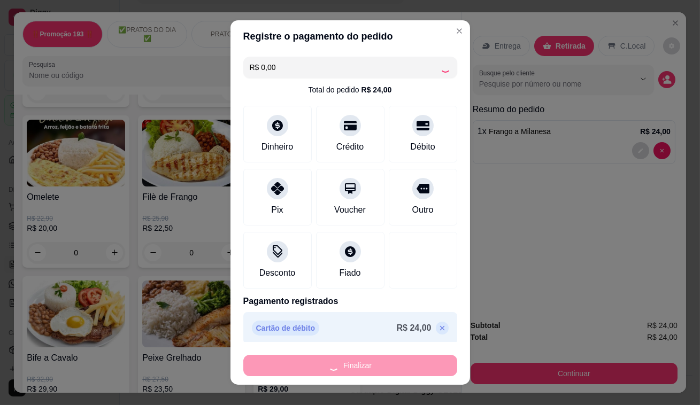
type input "0"
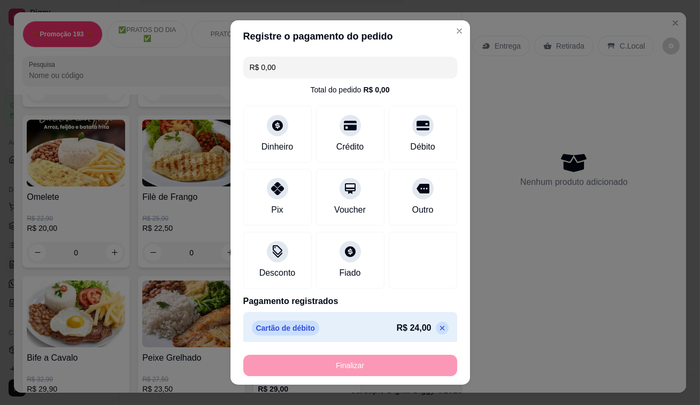
type input "-R$ 24,00"
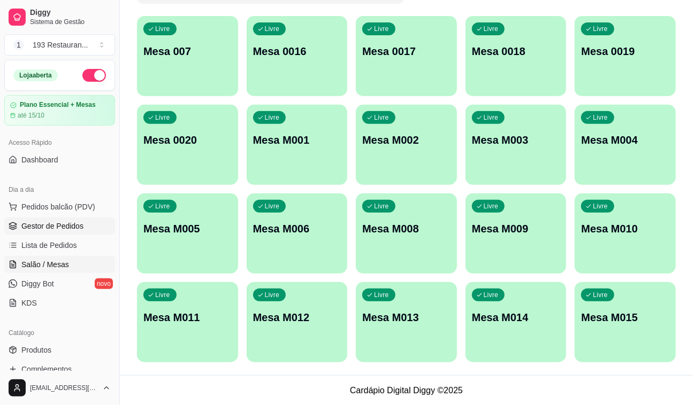
click at [59, 225] on span "Gestor de Pedidos" at bounding box center [52, 226] width 62 height 11
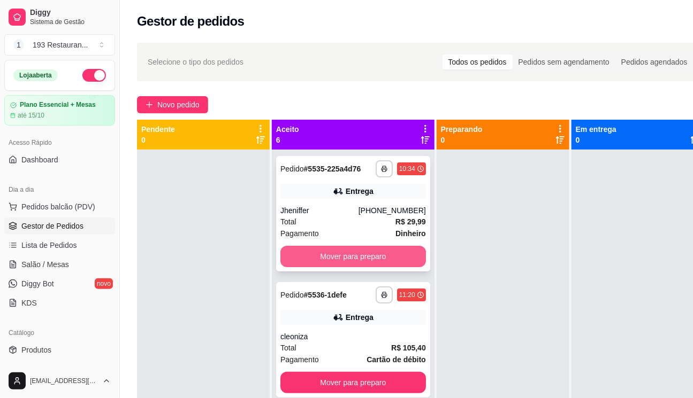
click at [322, 263] on button "Mover para preparo" at bounding box center [352, 256] width 145 height 21
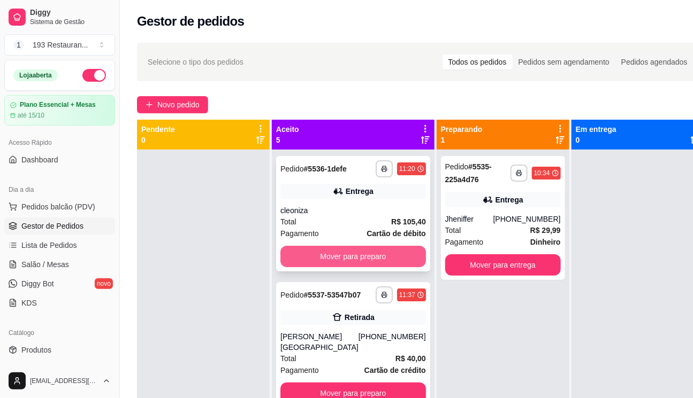
click at [321, 261] on button "Mover para preparo" at bounding box center [352, 256] width 145 height 21
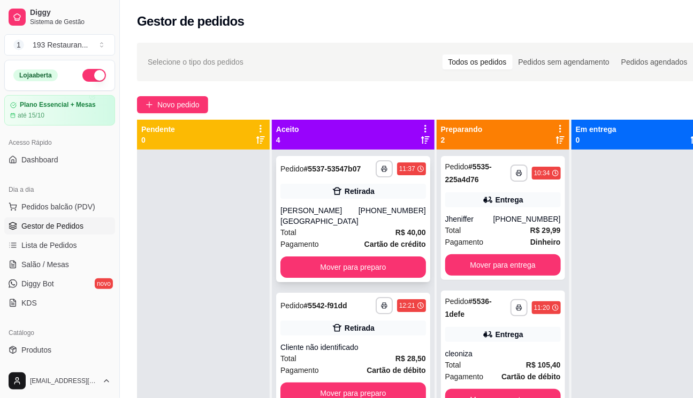
click at [323, 259] on div "**********" at bounding box center [353, 219] width 154 height 126
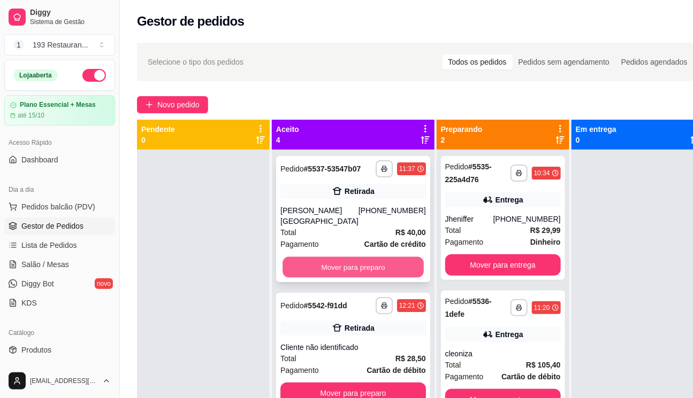
click at [326, 277] on button "Mover para preparo" at bounding box center [352, 267] width 141 height 21
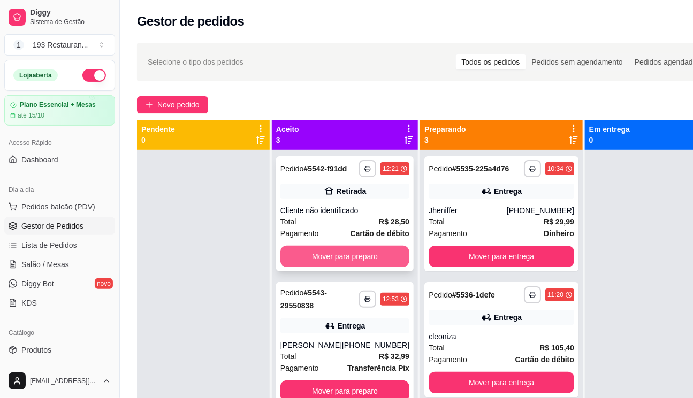
click at [332, 267] on button "Mover para preparo" at bounding box center [344, 256] width 129 height 21
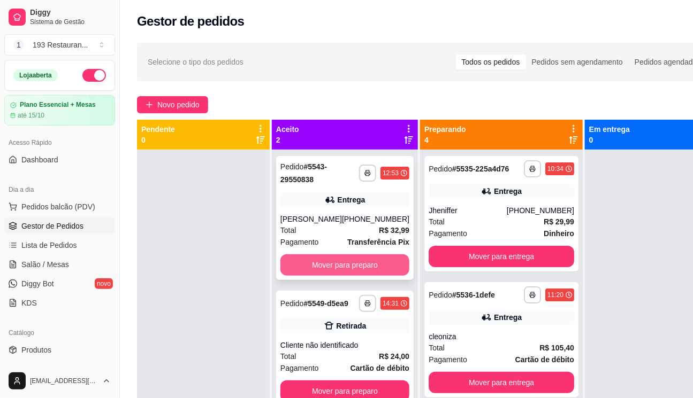
click at [334, 268] on button "Mover para preparo" at bounding box center [344, 265] width 129 height 21
click at [342, 381] on button "Mover para preparo" at bounding box center [344, 391] width 129 height 21
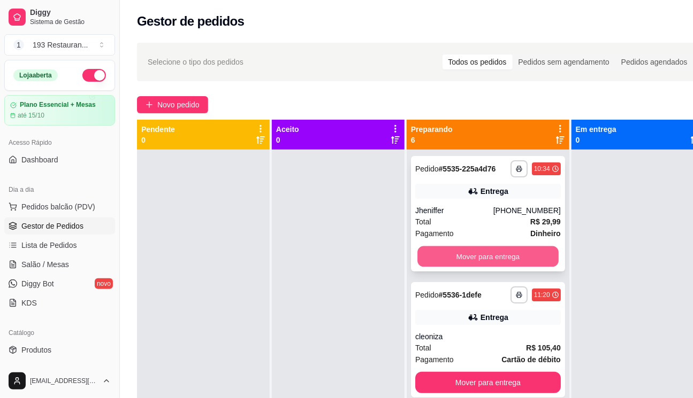
click at [429, 266] on button "Mover para entrega" at bounding box center [487, 257] width 141 height 21
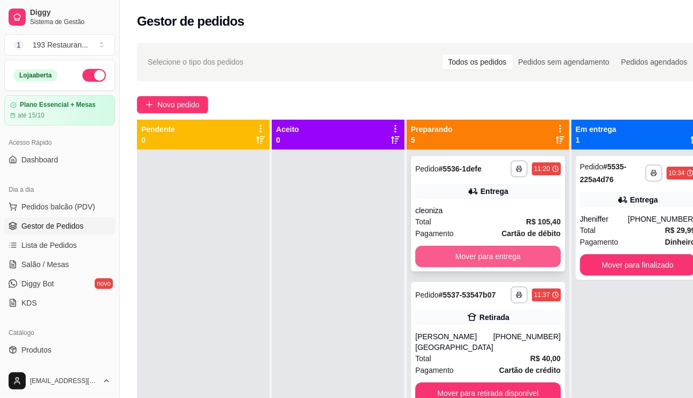
click at [439, 265] on button "Mover para entrega" at bounding box center [487, 256] width 145 height 21
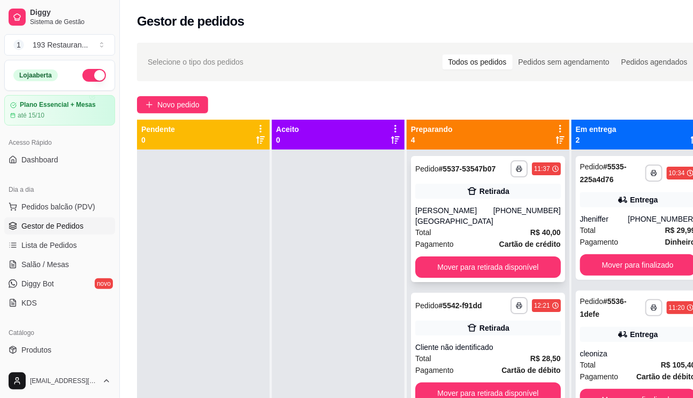
click at [446, 259] on div "**********" at bounding box center [488, 219] width 154 height 126
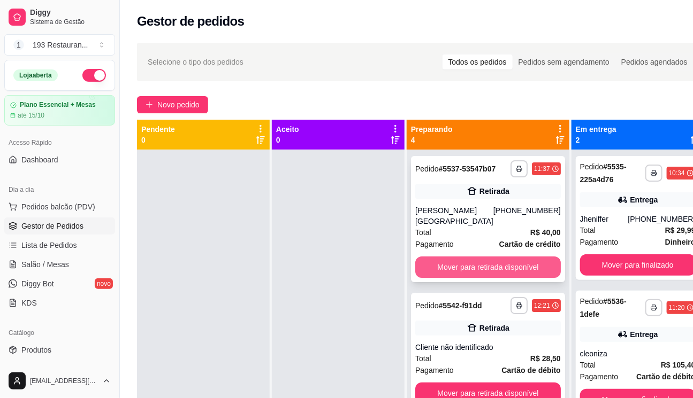
click at [476, 274] on button "Mover para retirada disponível" at bounding box center [487, 267] width 145 height 21
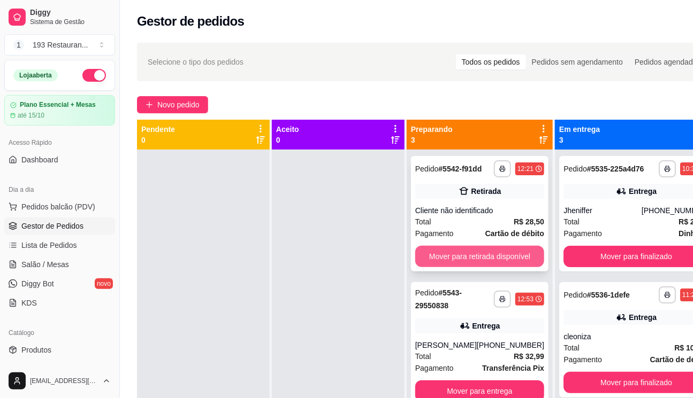
click at [482, 260] on button "Mover para retirada disponível" at bounding box center [479, 256] width 129 height 21
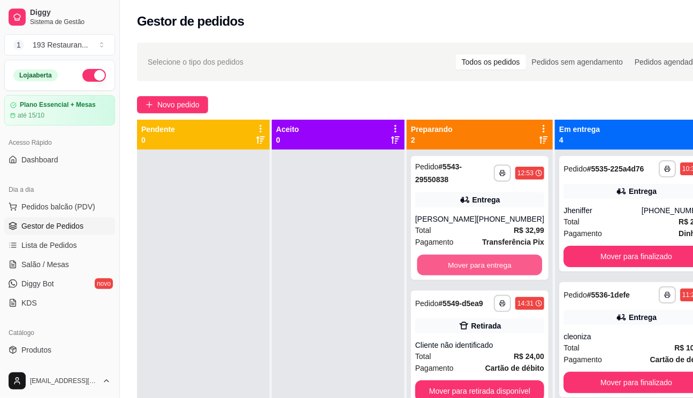
click at [482, 260] on button "Mover para entrega" at bounding box center [479, 265] width 125 height 21
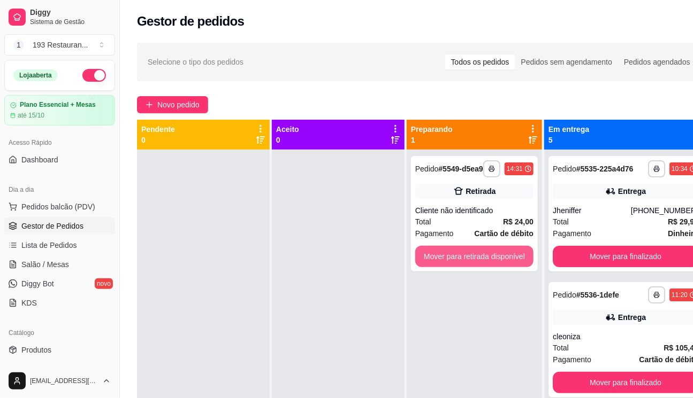
click at [482, 260] on button "Mover para retirada disponível" at bounding box center [474, 256] width 118 height 21
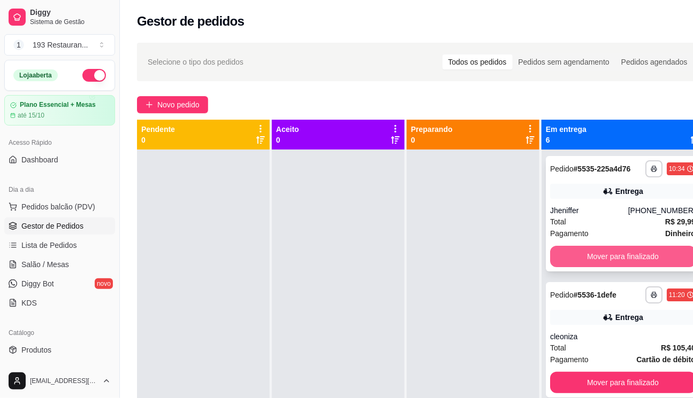
click at [617, 264] on button "Mover para finalizado" at bounding box center [622, 256] width 145 height 21
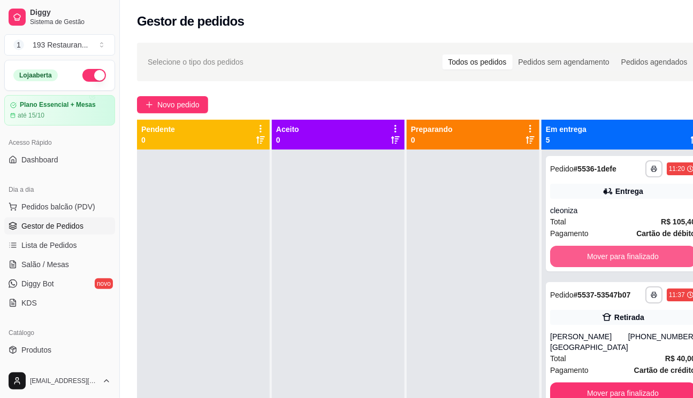
click at [617, 264] on button "Mover para finalizado" at bounding box center [622, 256] width 145 height 21
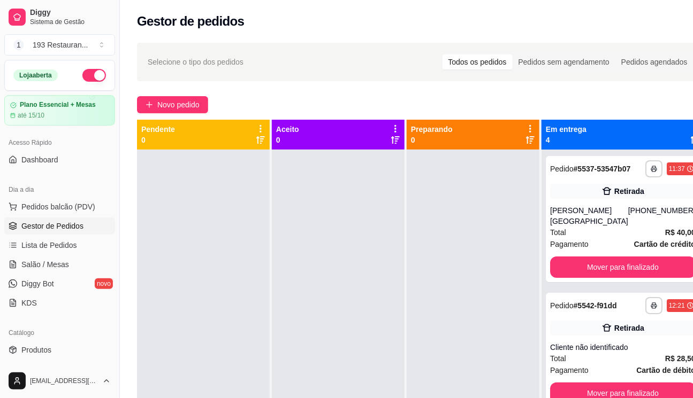
click at [617, 264] on div "**********" at bounding box center [623, 219] width 154 height 126
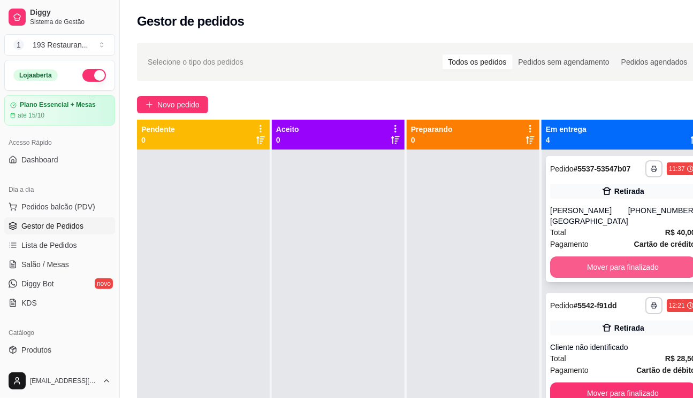
click at [615, 273] on button "Mover para finalizado" at bounding box center [622, 267] width 145 height 21
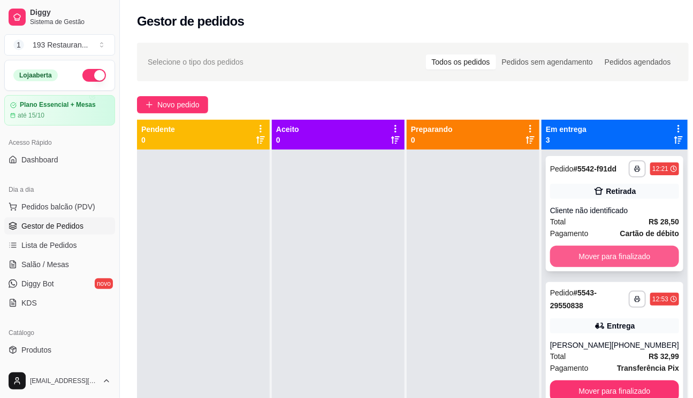
click at [615, 267] on button "Mover para finalizado" at bounding box center [614, 256] width 129 height 21
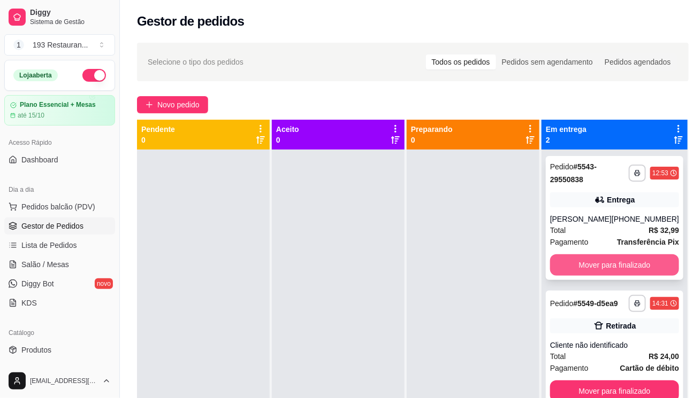
click at [611, 267] on button "Mover para finalizado" at bounding box center [614, 265] width 129 height 21
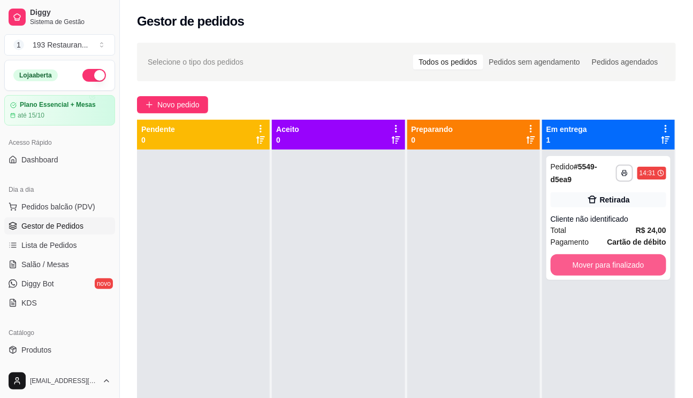
click at [611, 267] on button "Mover para finalizado" at bounding box center [608, 265] width 116 height 21
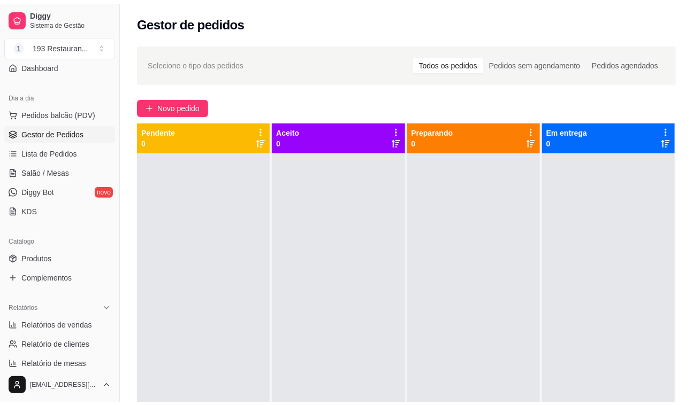
scroll to position [243, 0]
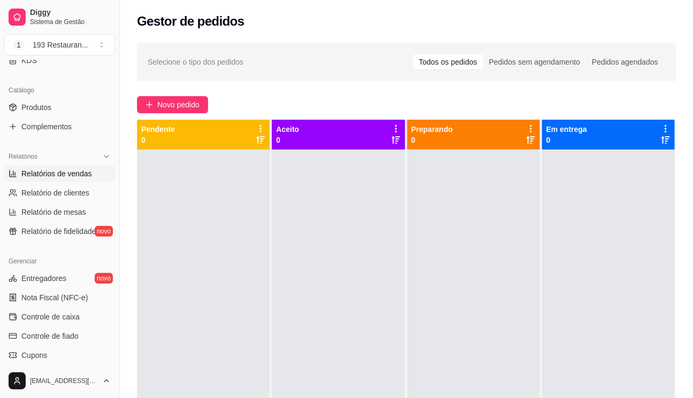
click at [55, 177] on span "Relatórios de vendas" at bounding box center [56, 173] width 71 height 11
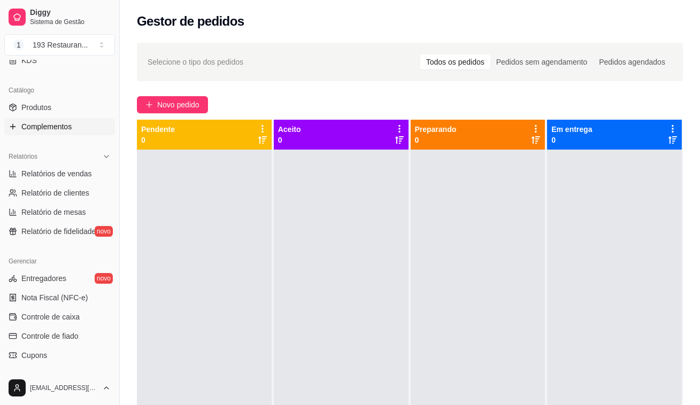
select select "ALL"
select select "0"
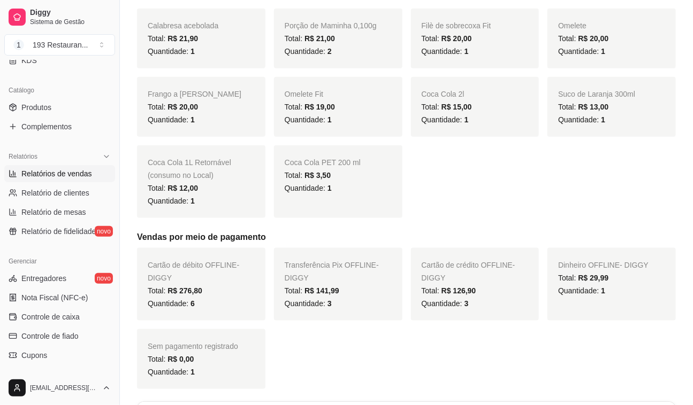
scroll to position [438, 0]
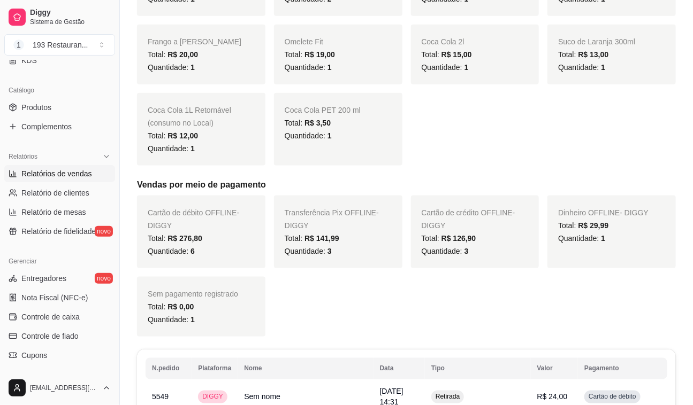
drag, startPoint x: 358, startPoint y: 100, endPoint x: 283, endPoint y: 141, distance: 85.7
click at [283, 141] on div "Coca Cola PET 200 ml Total: R$ 3,50 Quantidade: 1" at bounding box center [338, 129] width 128 height 73
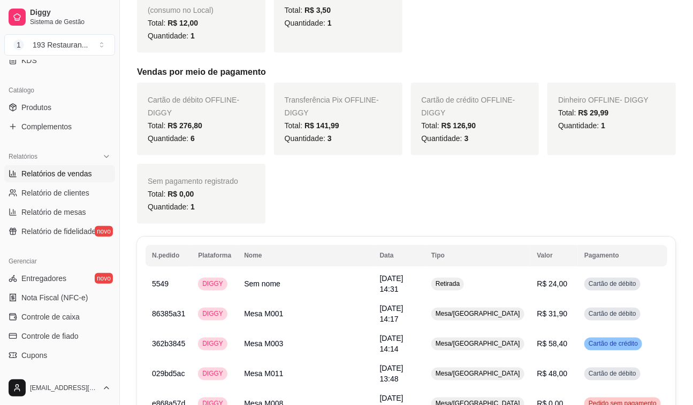
scroll to position [535, 0]
